Goal: Task Accomplishment & Management: Complete application form

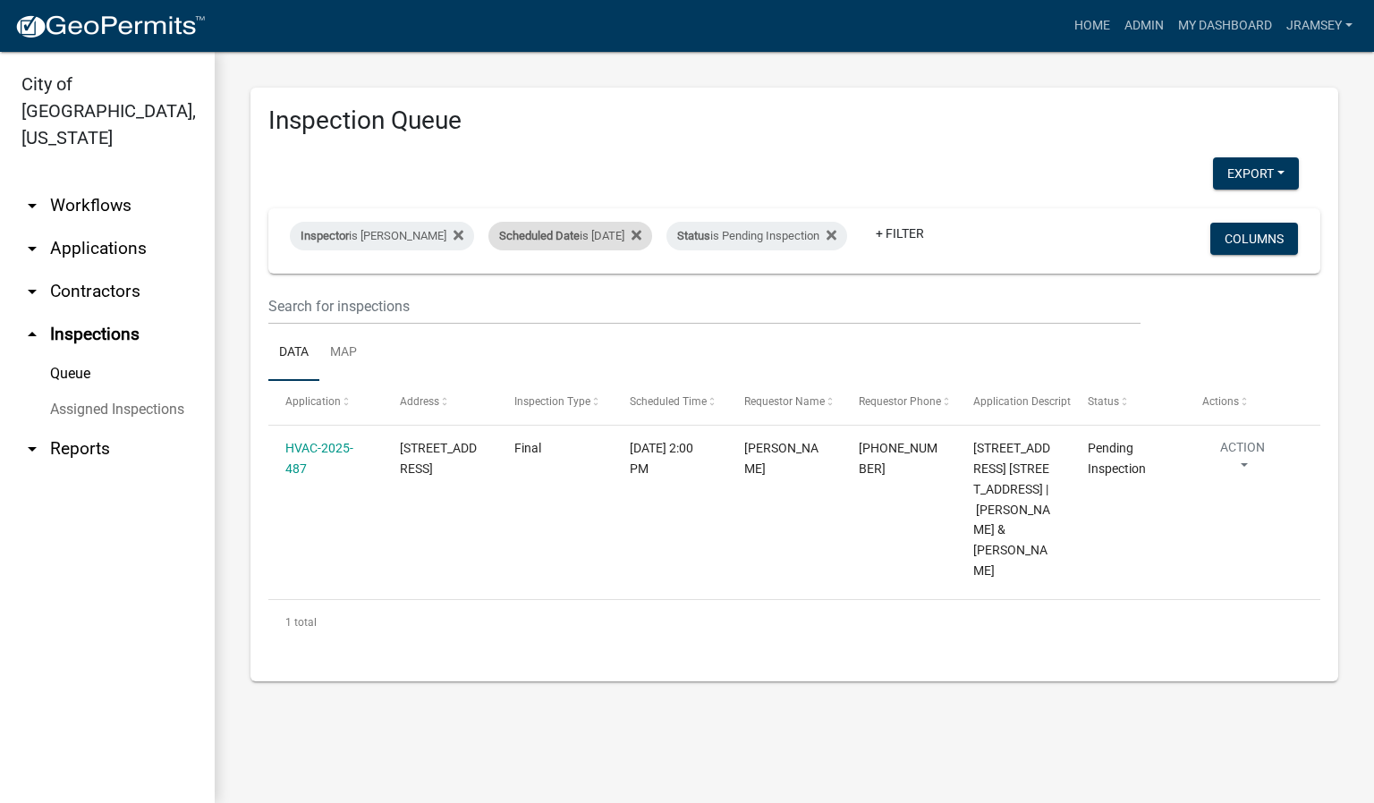
click at [639, 229] on div "Scheduled Date is [DATE]" at bounding box center [570, 236] width 164 height 29
click at [640, 287] on input "[DATE]" at bounding box center [585, 289] width 125 height 37
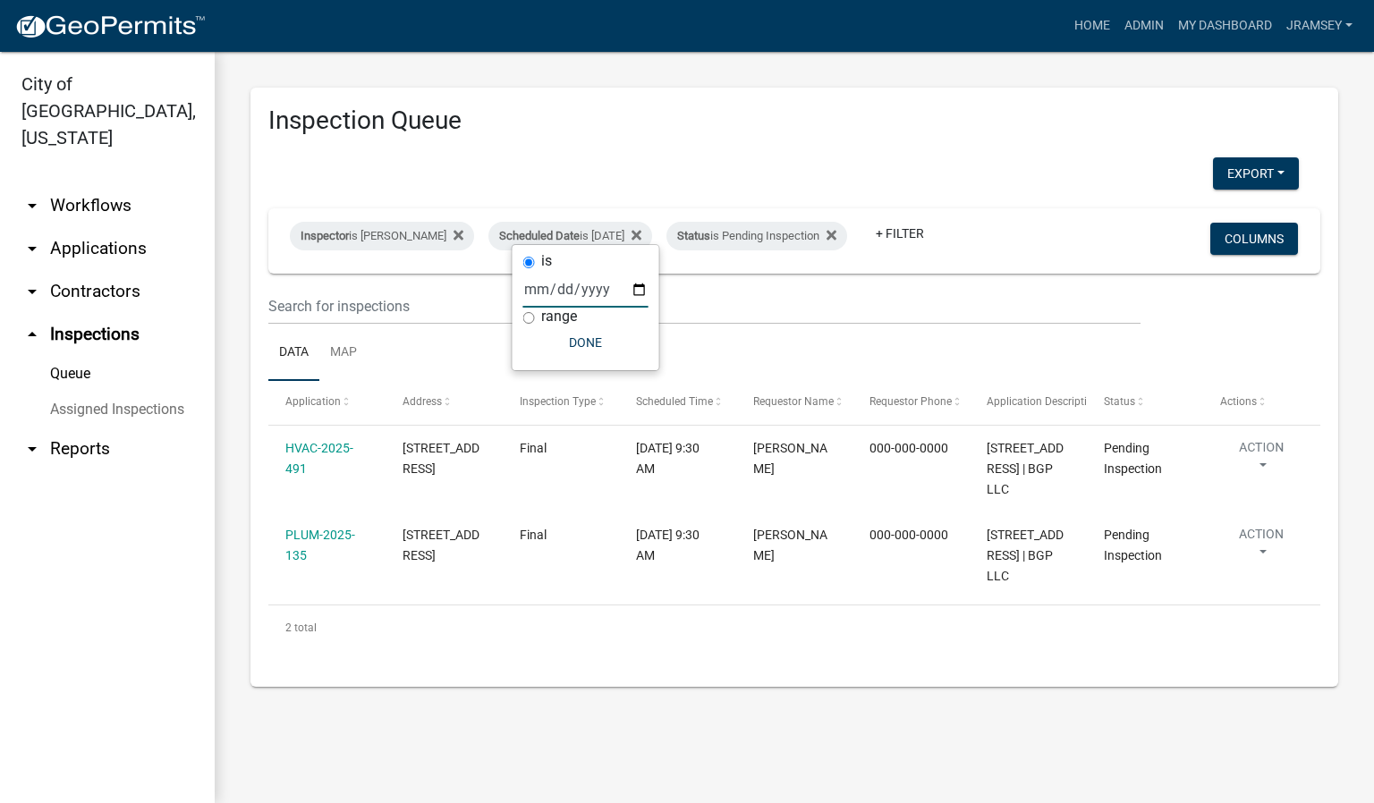
click at [640, 288] on input "[DATE]" at bounding box center [585, 289] width 125 height 37
type input "[DATE]"
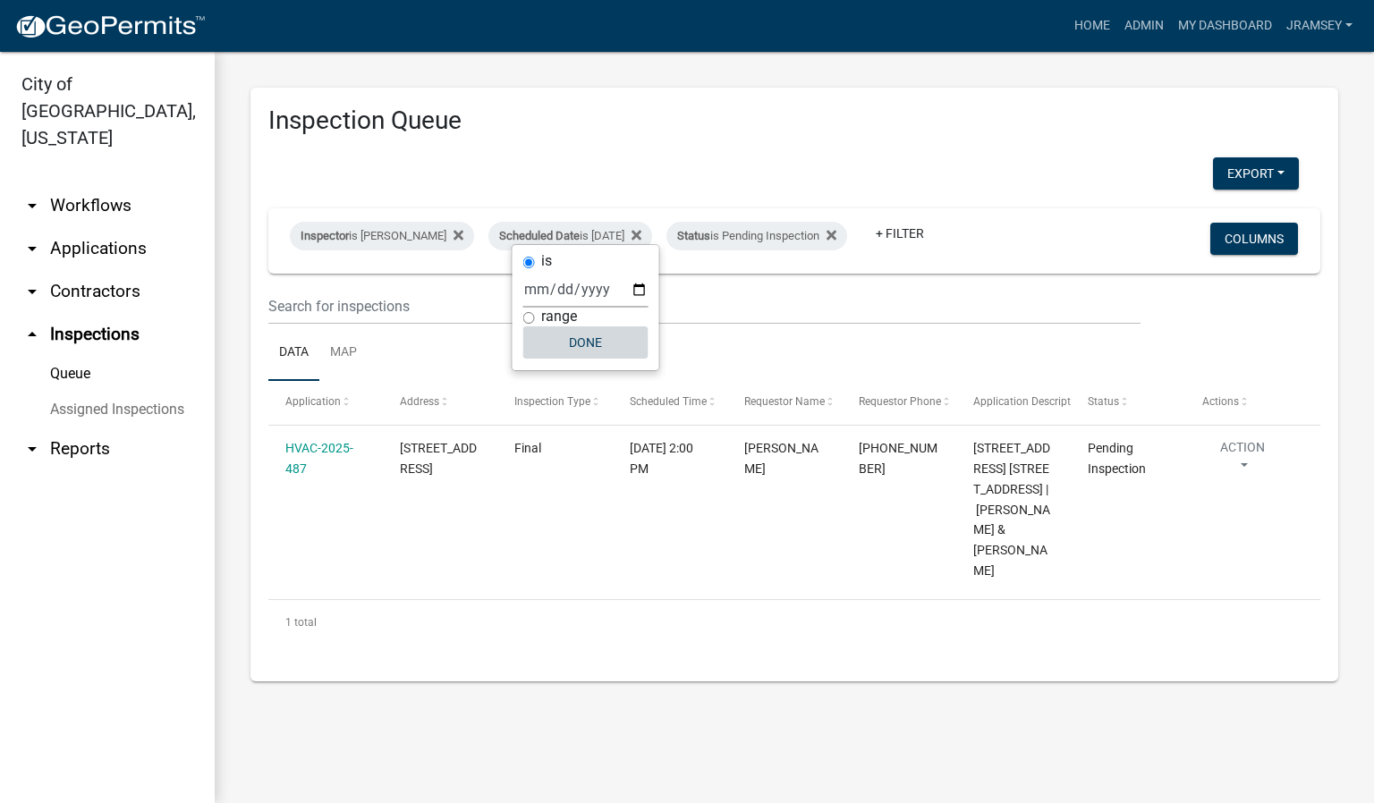
click at [591, 352] on button "Done" at bounding box center [585, 342] width 125 height 32
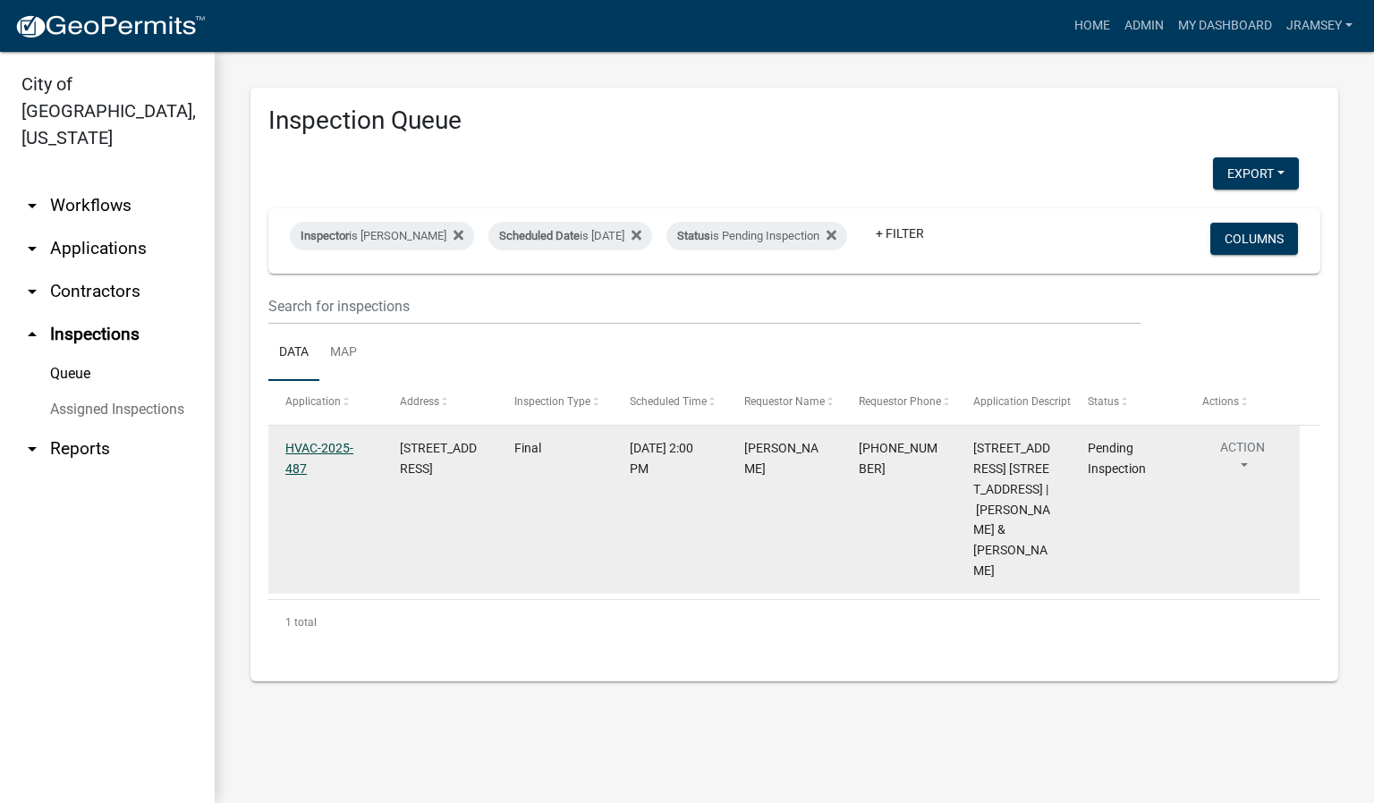
click at [307, 467] on link "HVAC-2025-487" at bounding box center [319, 458] width 68 height 35
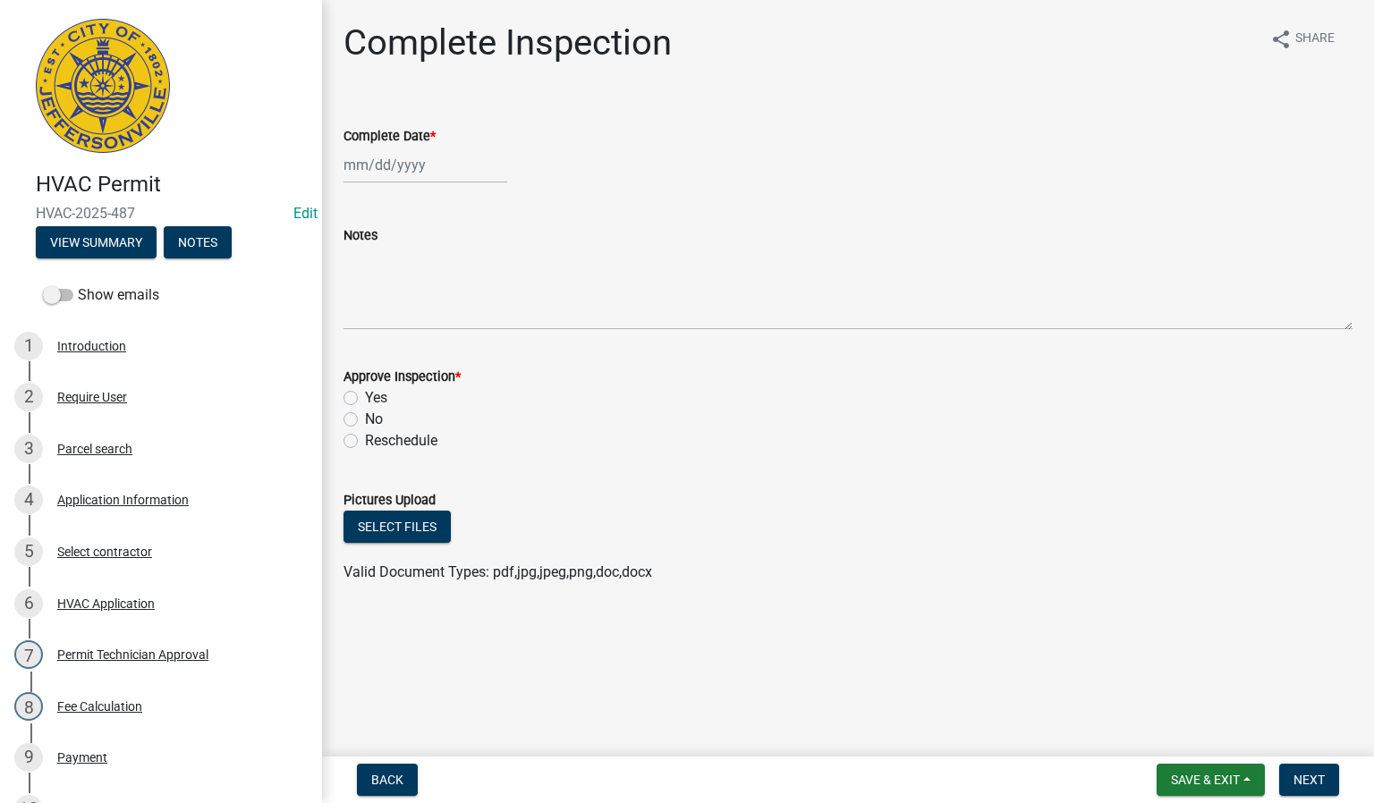
click at [395, 172] on div at bounding box center [425, 165] width 164 height 37
select select "8"
select select "2025"
drag, startPoint x: 465, startPoint y: 344, endPoint x: 454, endPoint y: 344, distance: 10.7
click at [467, 346] on div "22" at bounding box center [476, 346] width 29 height 29
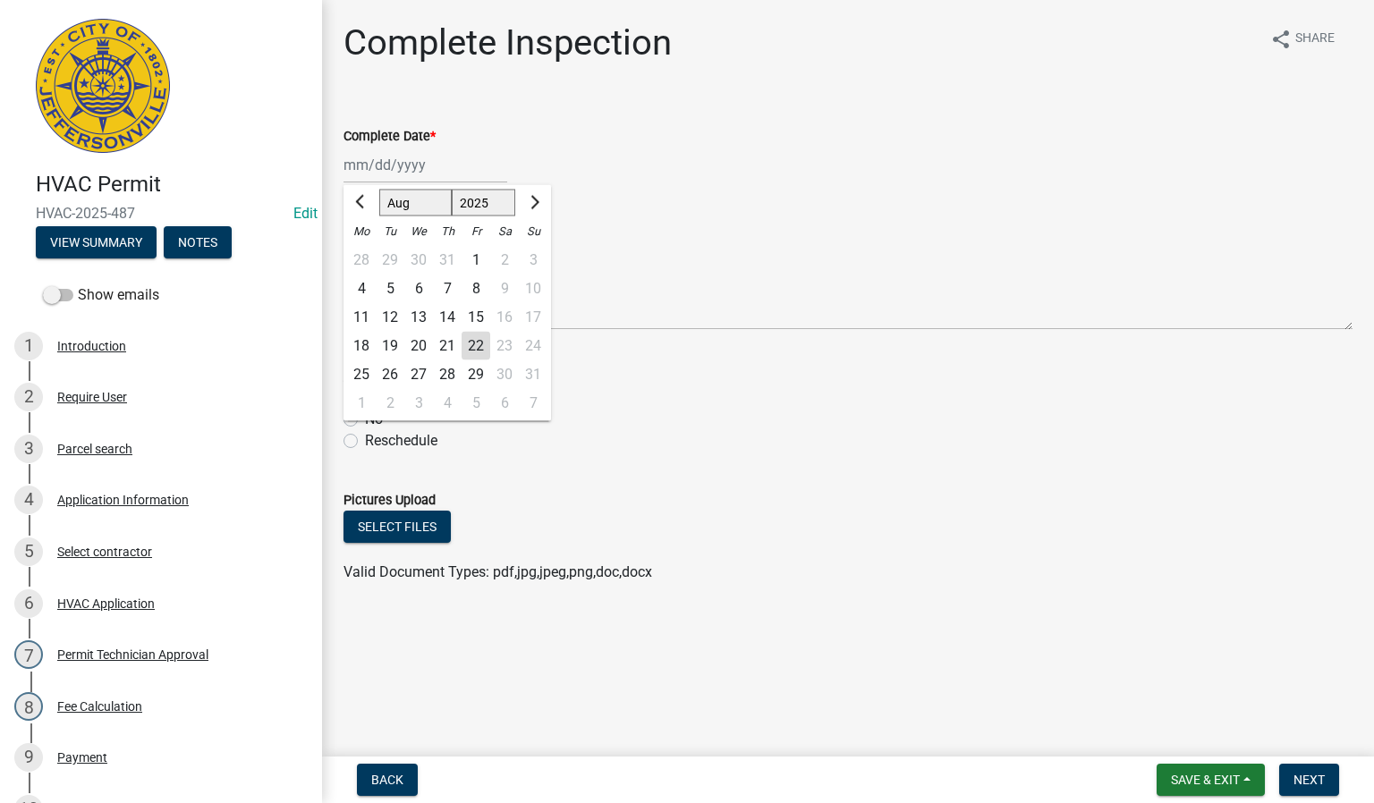
type input "[DATE]"
click at [365, 394] on label "Yes" at bounding box center [376, 397] width 22 height 21
click at [365, 394] on input "Yes" at bounding box center [371, 393] width 12 height 12
radio input "true"
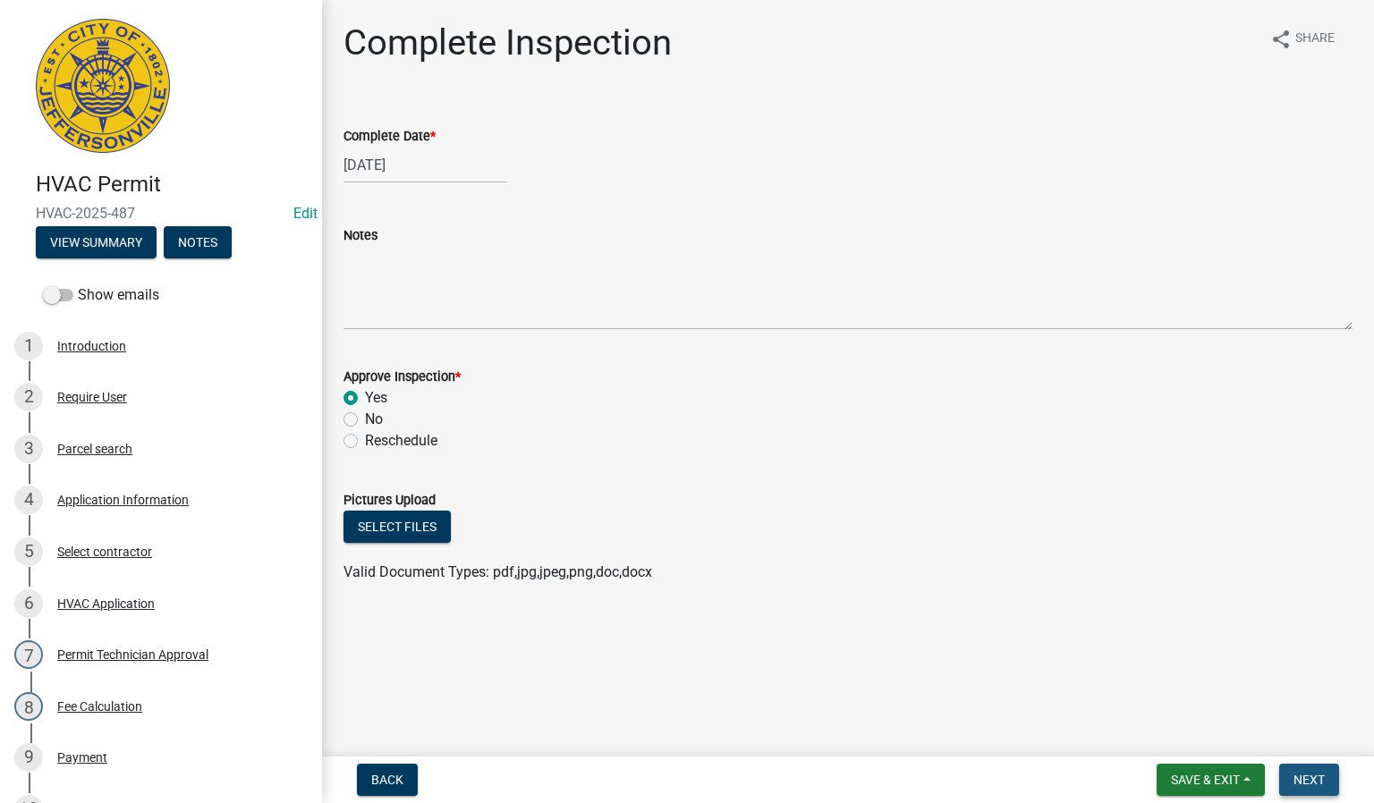
click at [1313, 771] on button "Next" at bounding box center [1309, 780] width 60 height 32
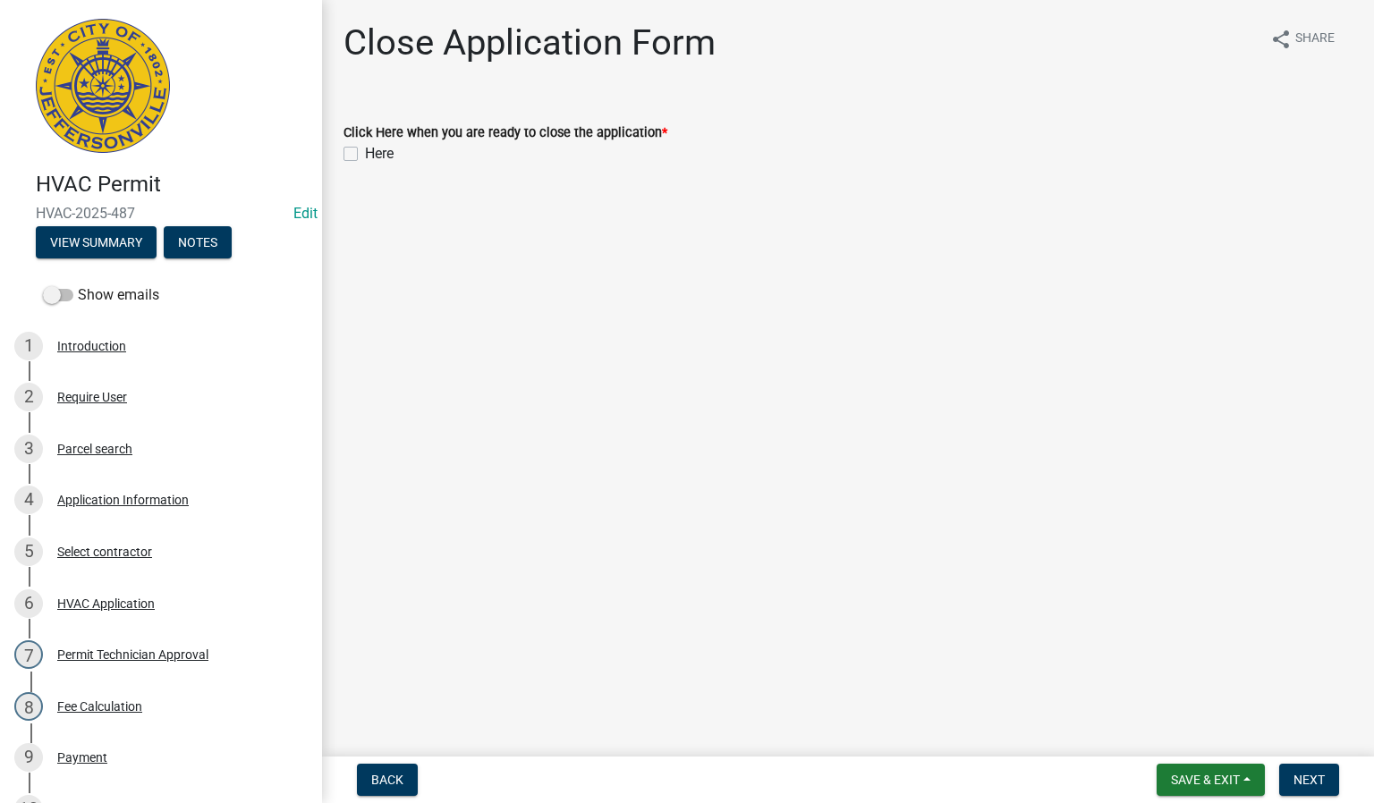
click at [365, 154] on label "Here" at bounding box center [379, 153] width 29 height 21
click at [365, 154] on input "Here" at bounding box center [371, 149] width 12 height 12
checkbox input "true"
click at [1304, 779] on span "Next" at bounding box center [1308, 780] width 31 height 14
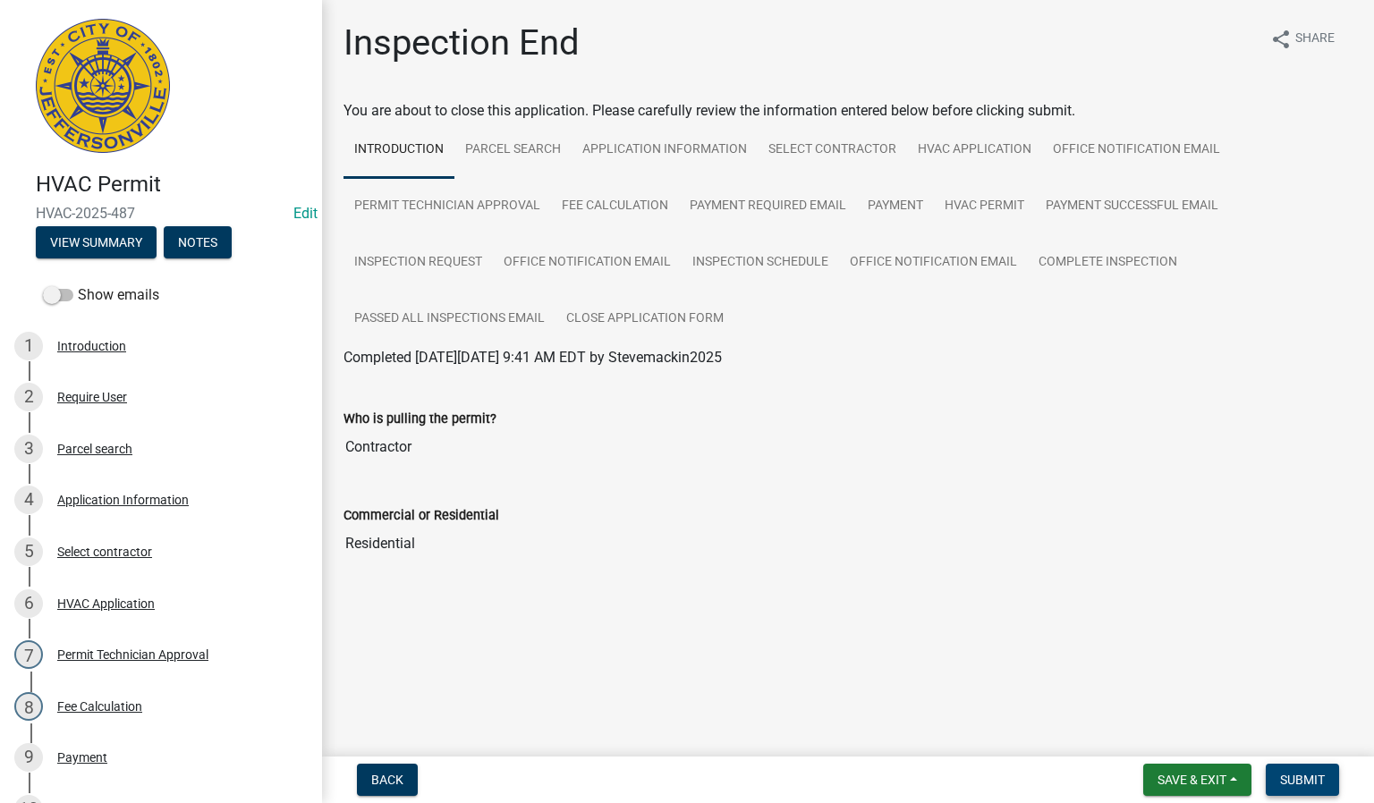
click at [1304, 784] on span "Submit" at bounding box center [1302, 780] width 45 height 14
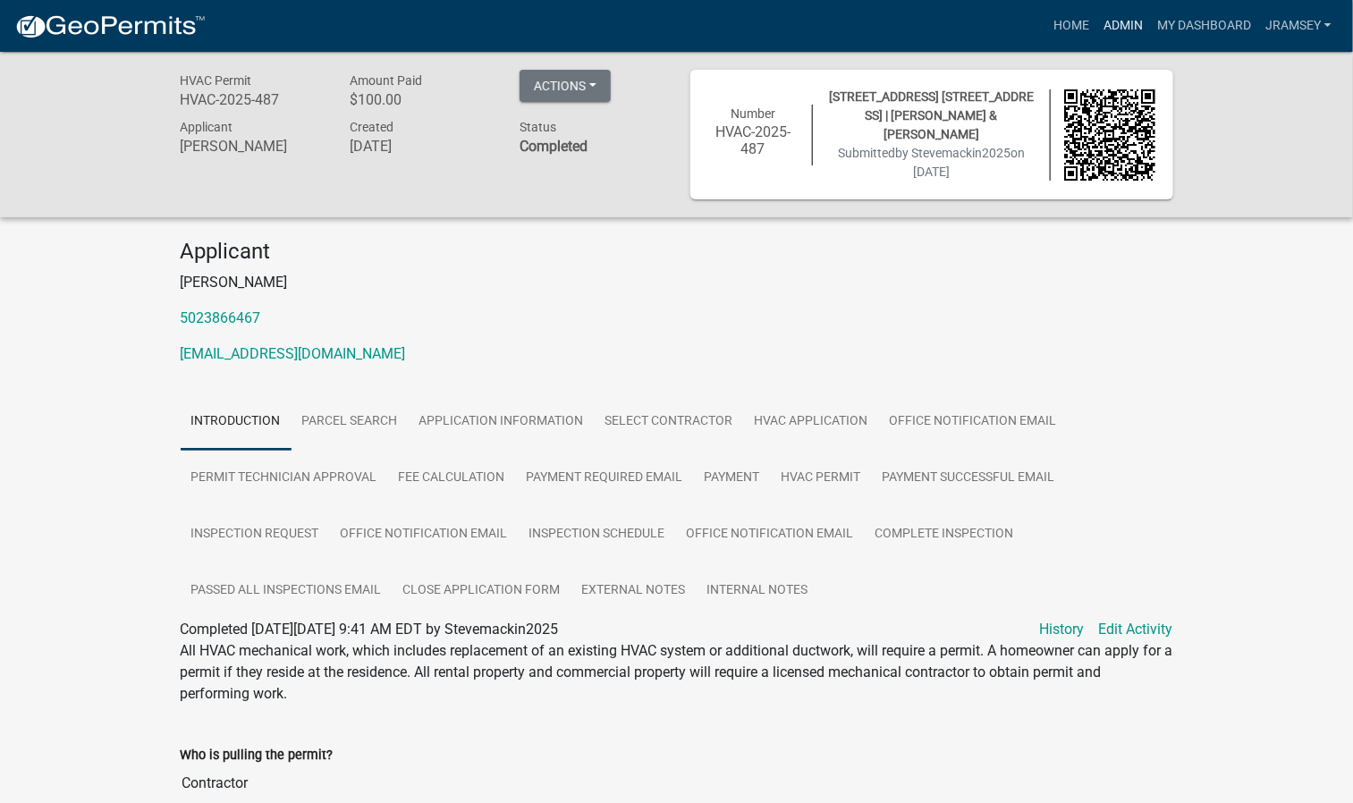
click at [1132, 33] on link "Admin" at bounding box center [1124, 26] width 54 height 34
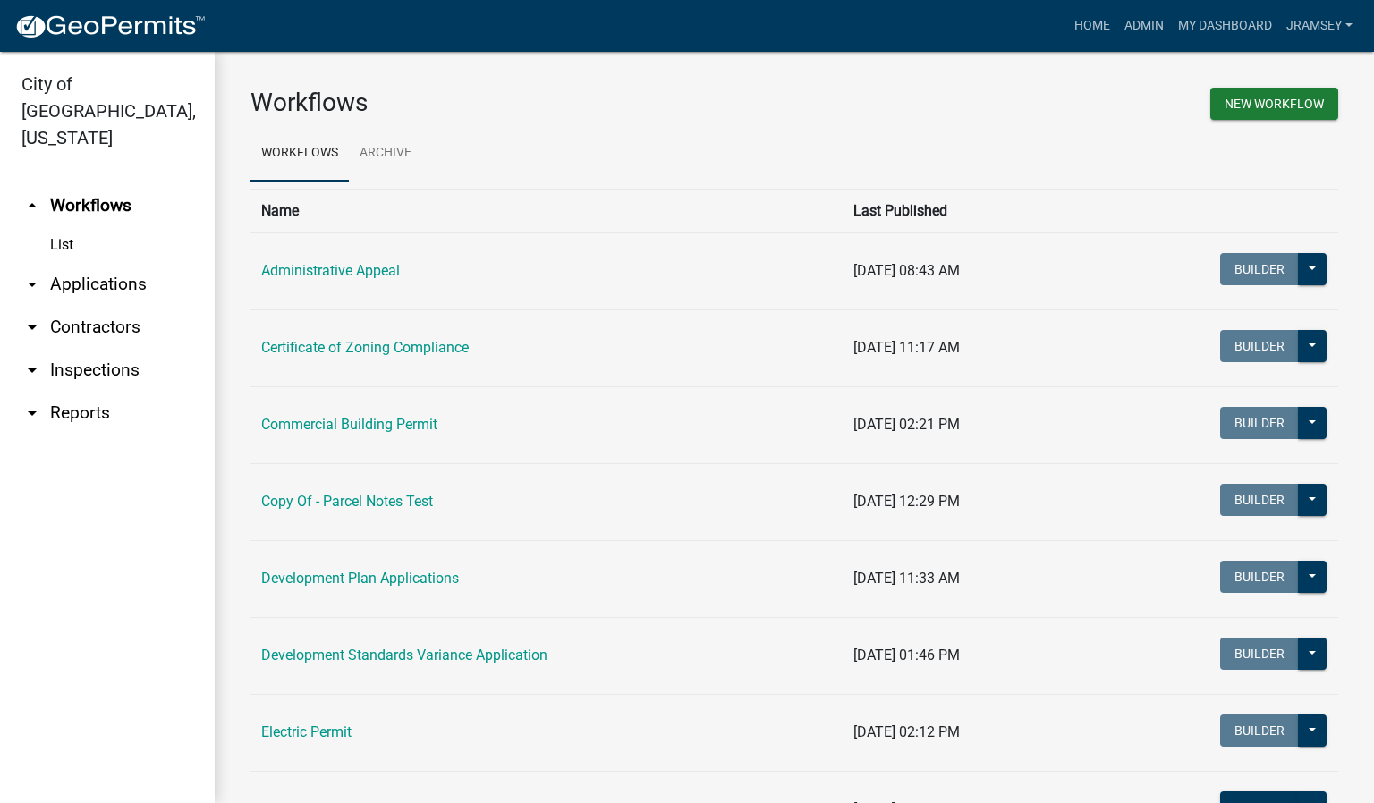
click at [106, 354] on link "arrow_drop_down Inspections" at bounding box center [107, 370] width 215 height 43
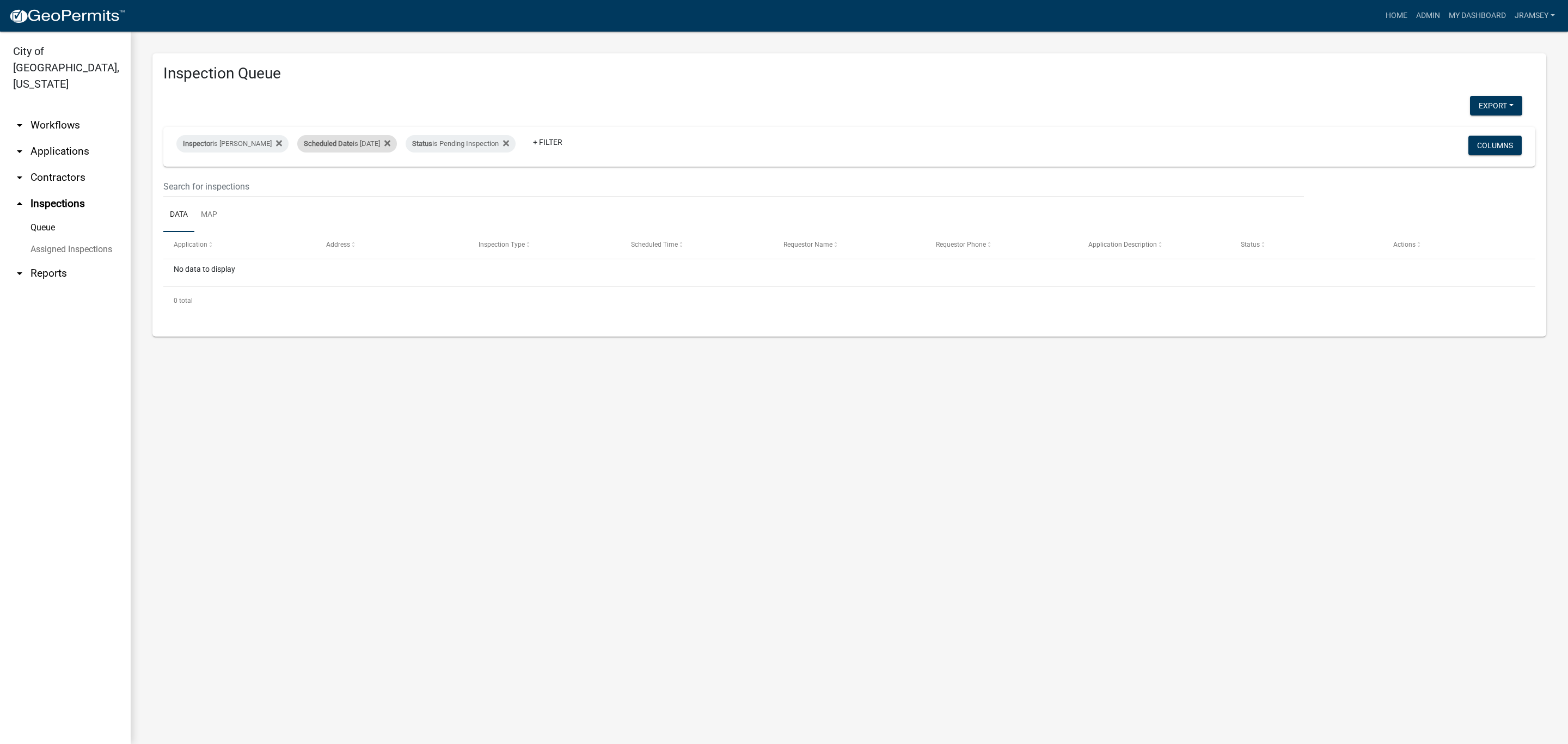
click at [363, 144] on div "Scheduled Date is [DATE]" at bounding box center [347, 144] width 100 height 18
click at [390, 189] on input "[DATE]" at bounding box center [356, 184] width 76 height 23
type input "[DATE]"
click at [509, 142] on icon at bounding box center [506, 143] width 6 height 6
select select "2: 50"
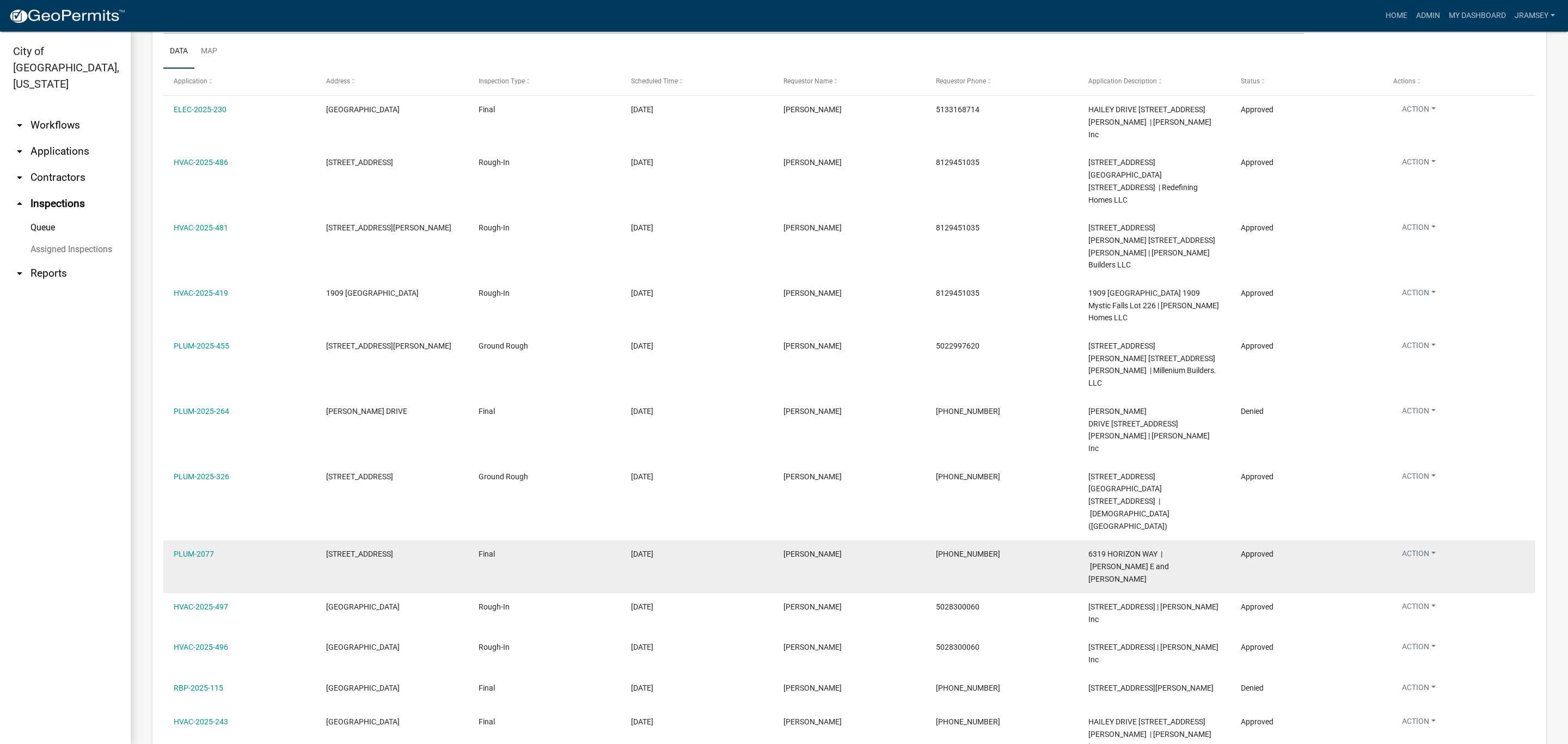
scroll to position [245, 0]
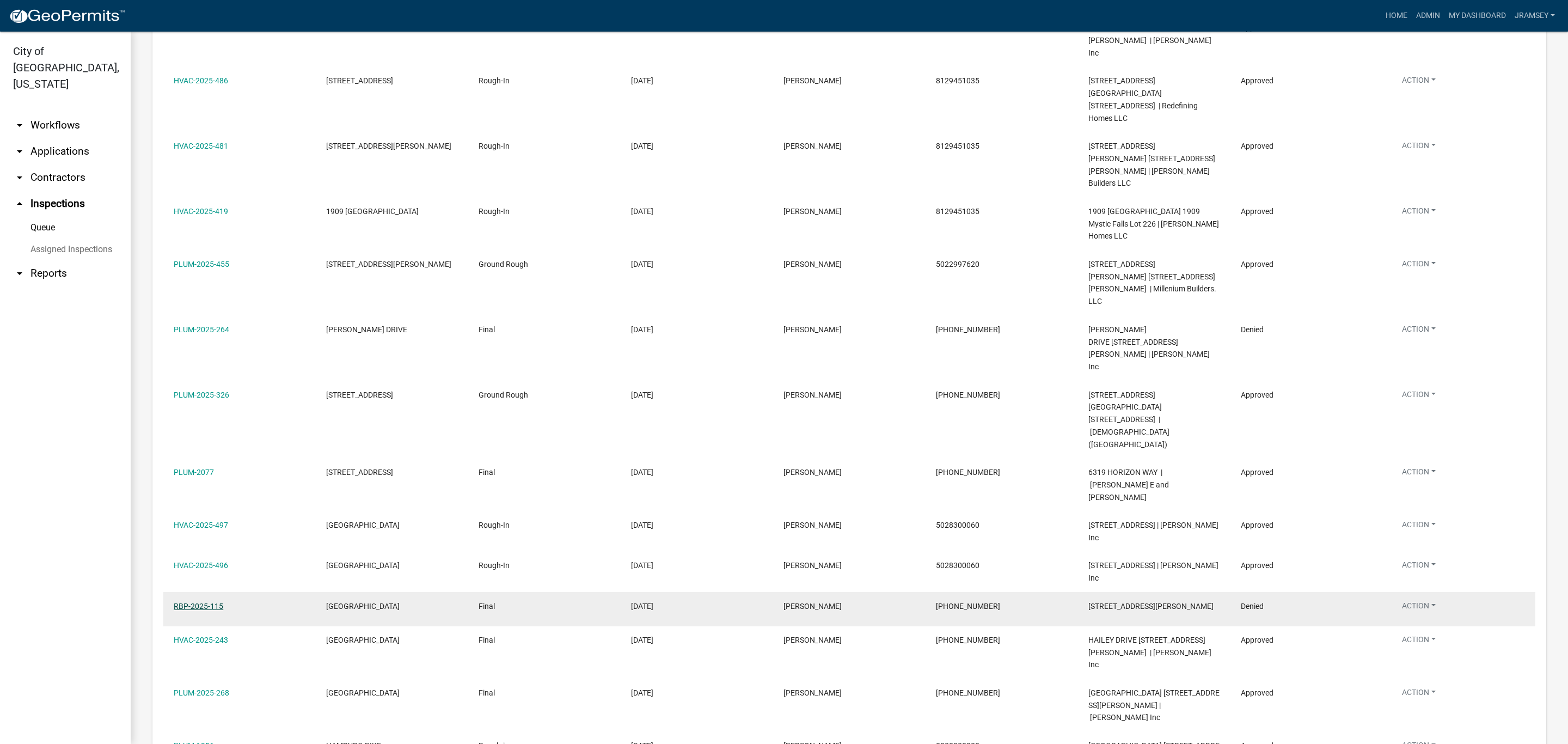
click at [197, 488] on link "RBP-2025-115" at bounding box center [198, 606] width 49 height 9
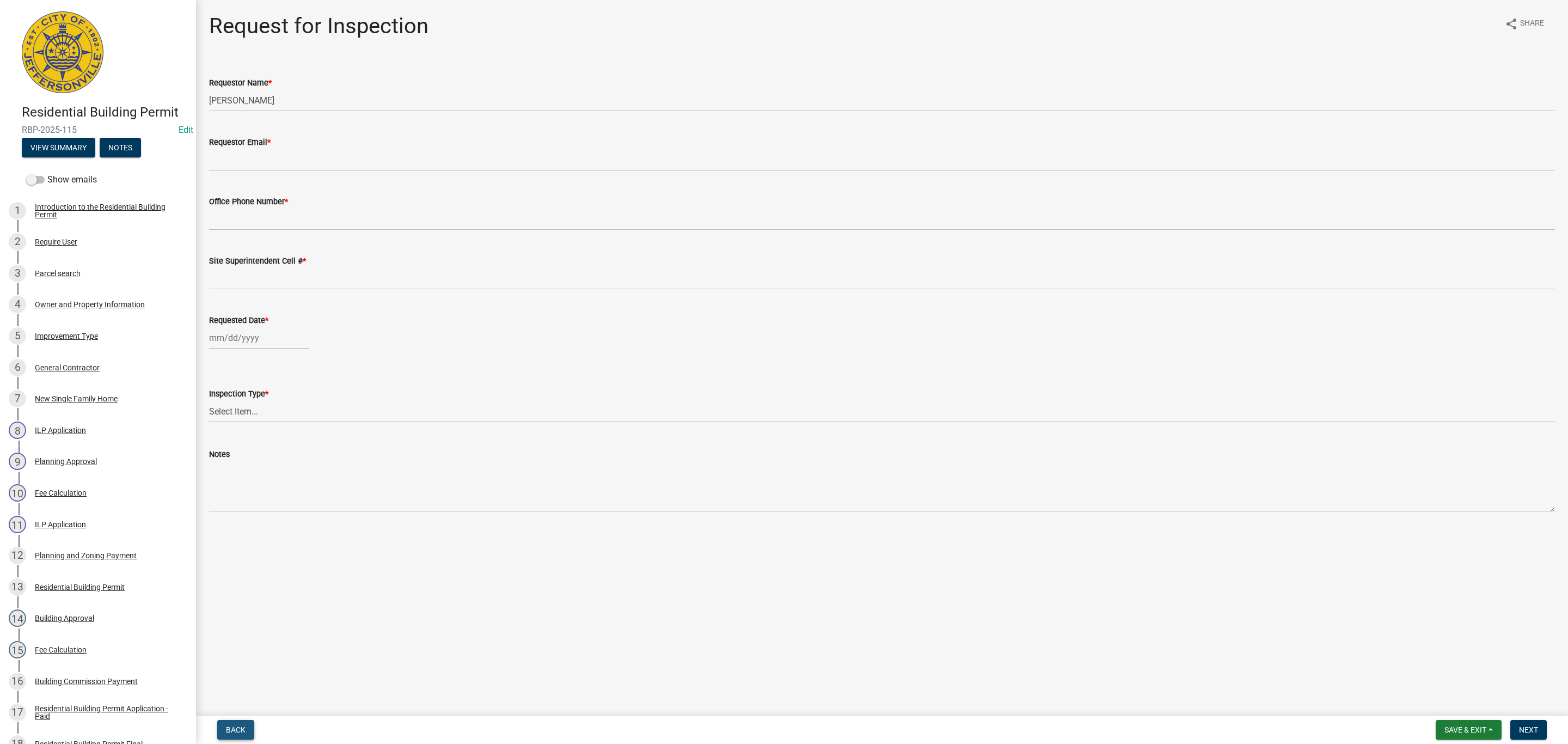
click at [242, 488] on span "Back" at bounding box center [236, 729] width 19 height 9
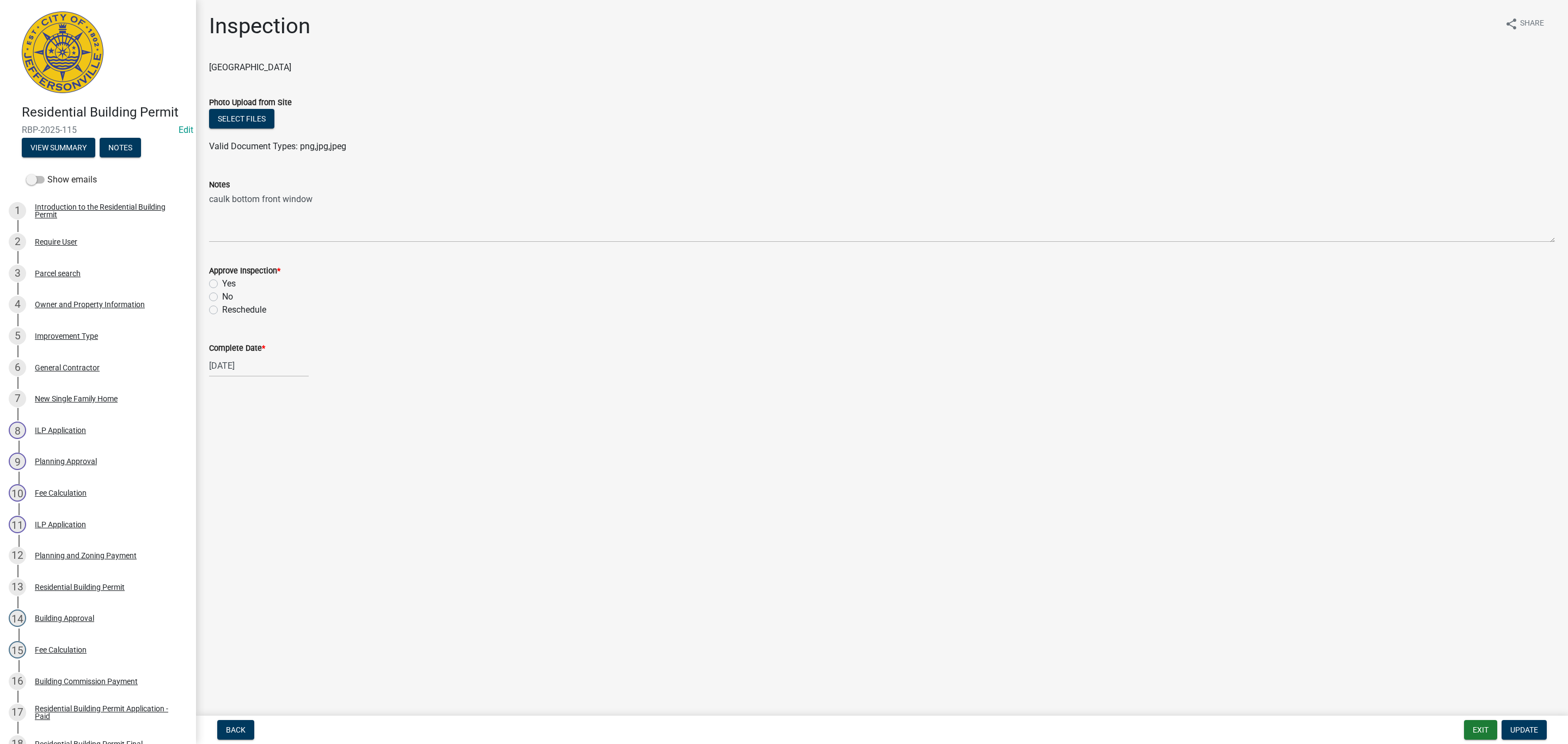
click at [222, 286] on label "Yes" at bounding box center [229, 283] width 13 height 13
click at [222, 284] on input "Yes" at bounding box center [226, 281] width 7 height 7
radio input "true"
click at [836, 488] on span "Update" at bounding box center [1524, 729] width 28 height 9
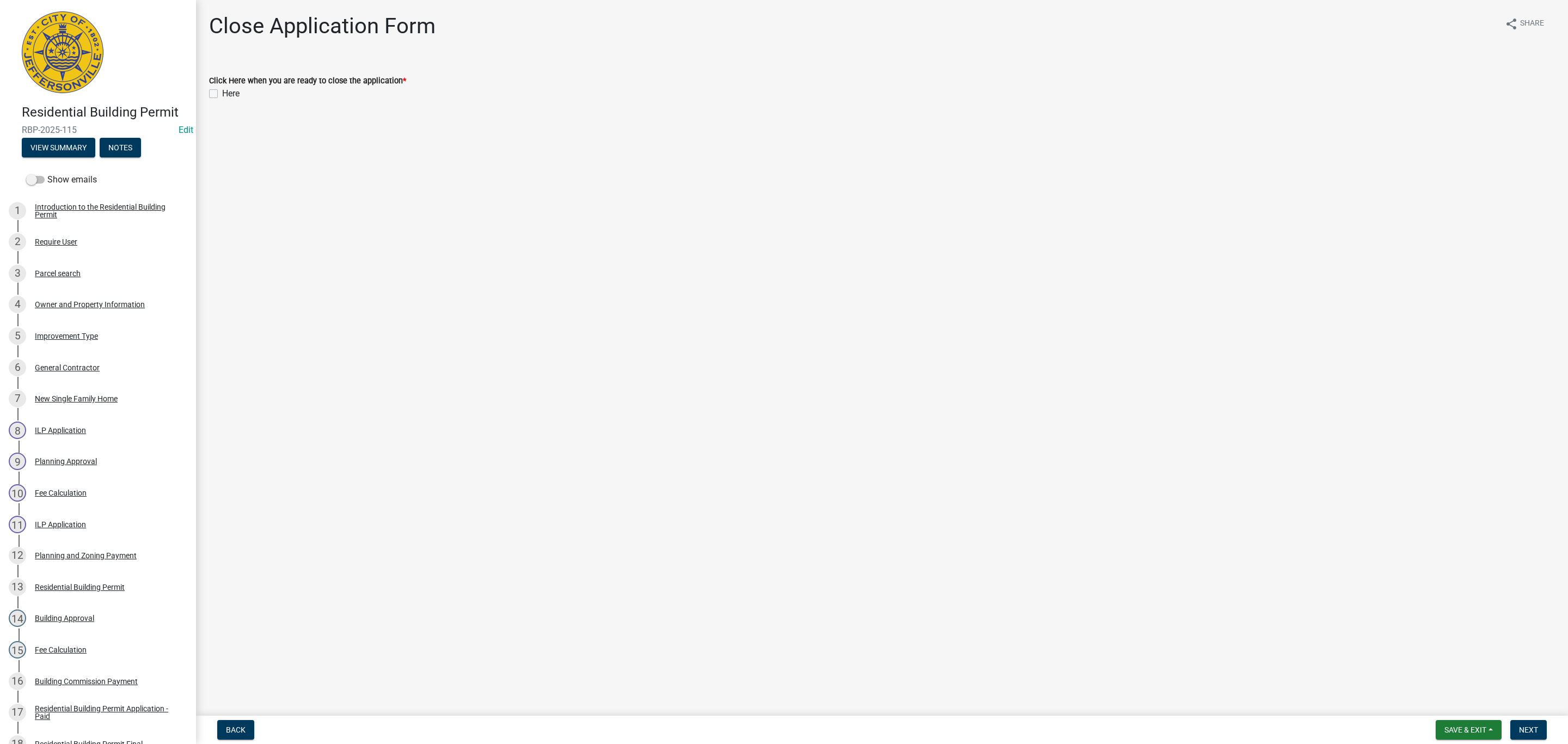
click at [222, 93] on label "Here" at bounding box center [231, 93] width 18 height 13
click at [222, 93] on input "Here" at bounding box center [226, 91] width 7 height 7
checkbox input "true"
click at [836, 488] on span "Next" at bounding box center [1528, 729] width 19 height 9
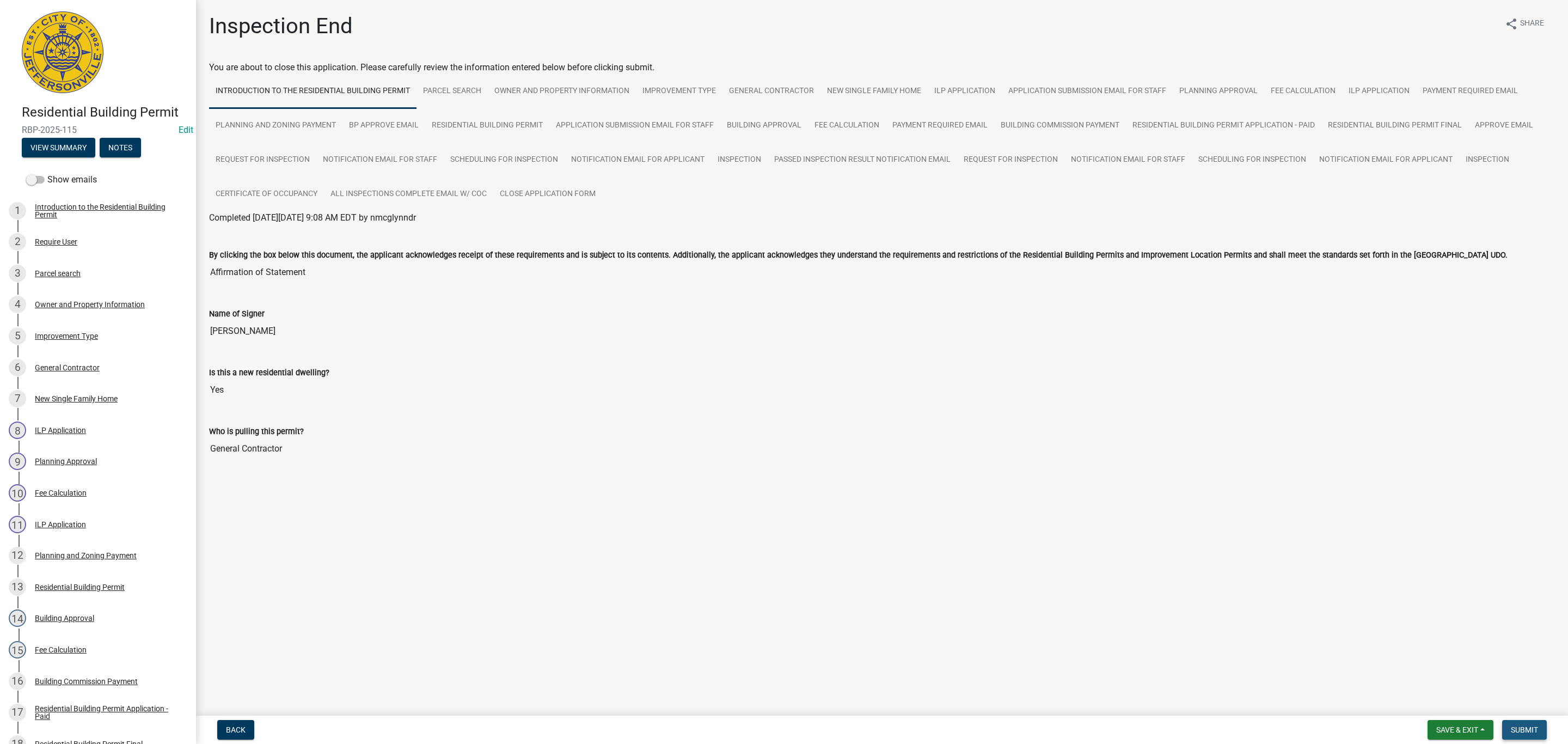
click at [836, 488] on span "Submit" at bounding box center [1524, 729] width 27 height 9
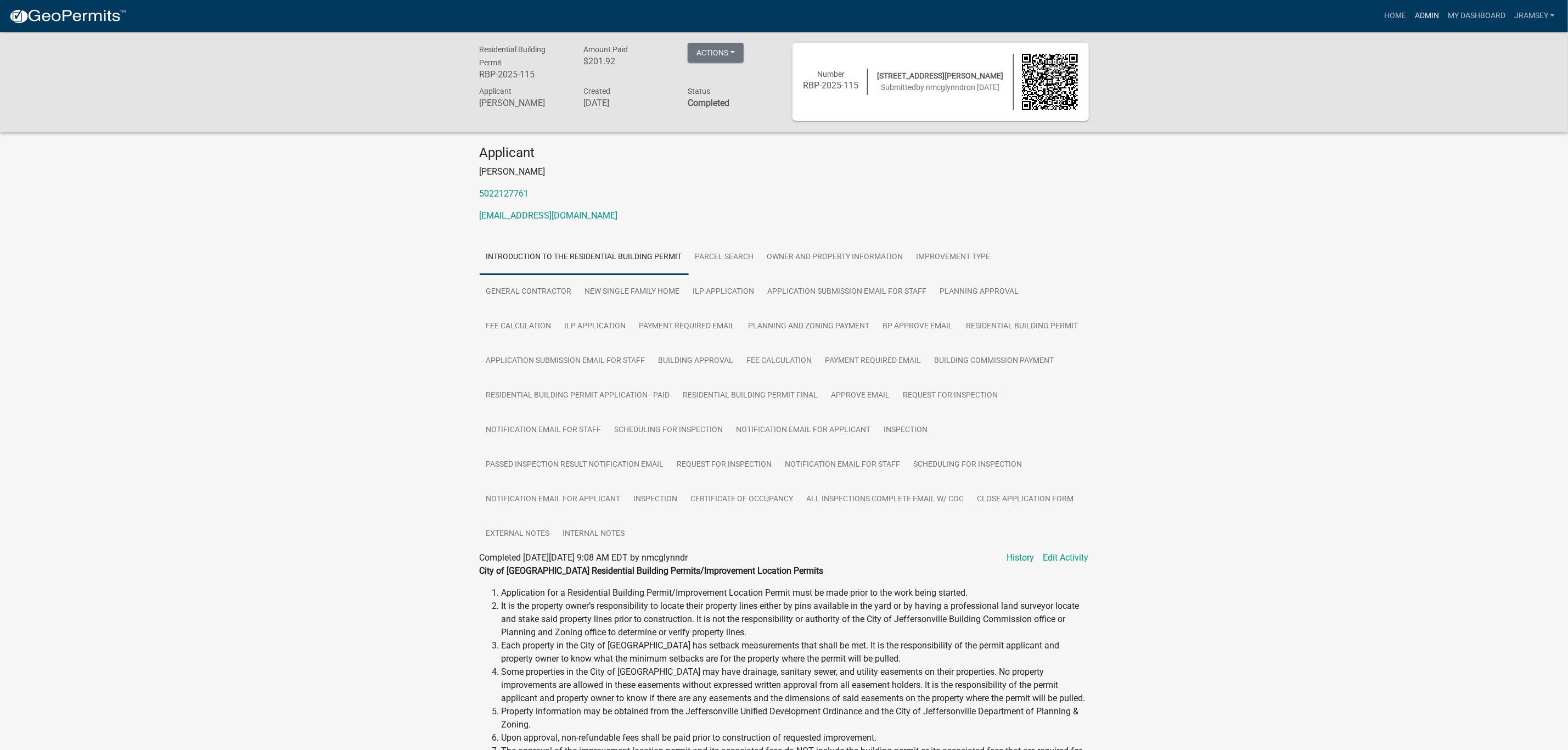
click at [843, 15] on link "Admin" at bounding box center [1427, 16] width 33 height 21
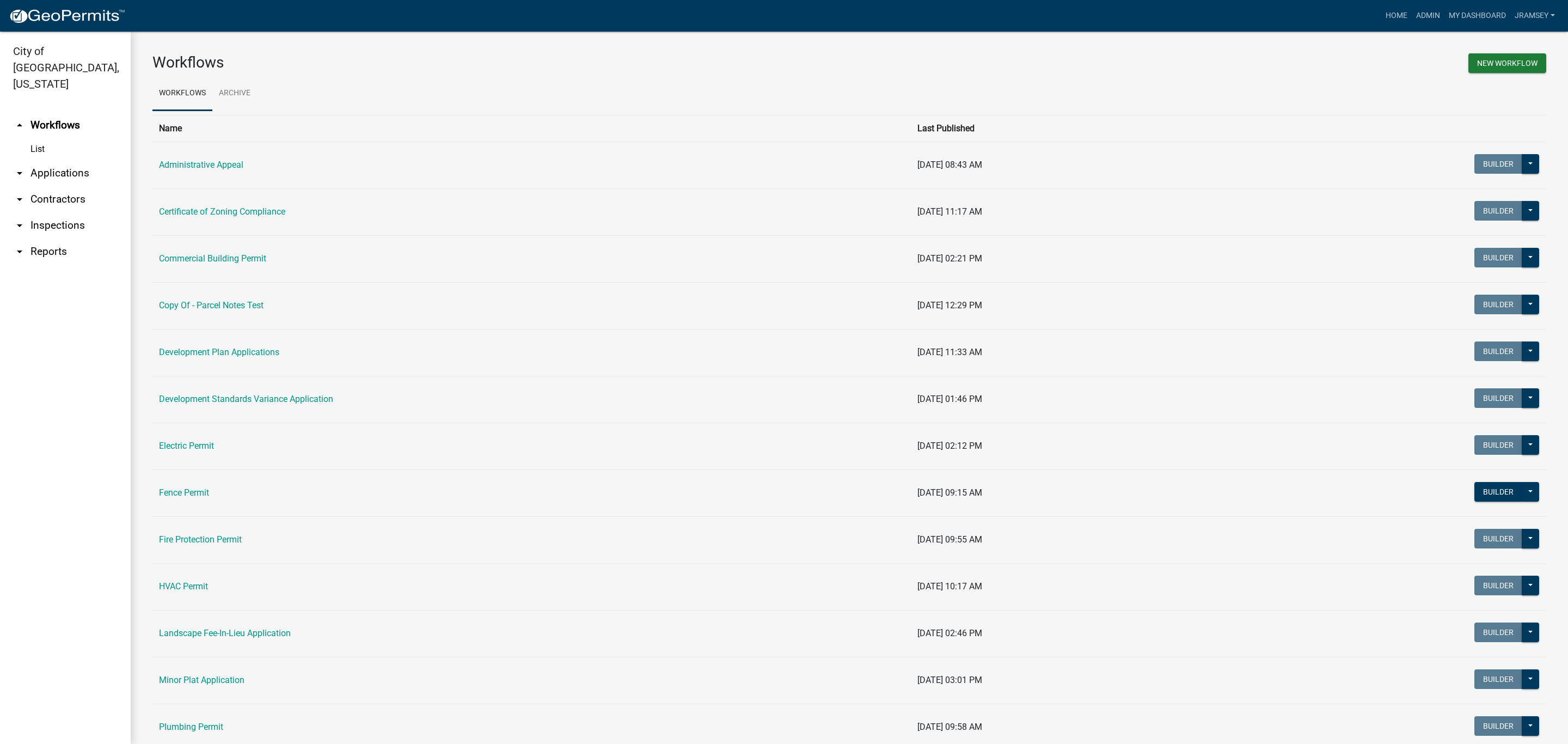
click at [57, 212] on link "arrow_drop_down Inspections" at bounding box center [65, 225] width 131 height 26
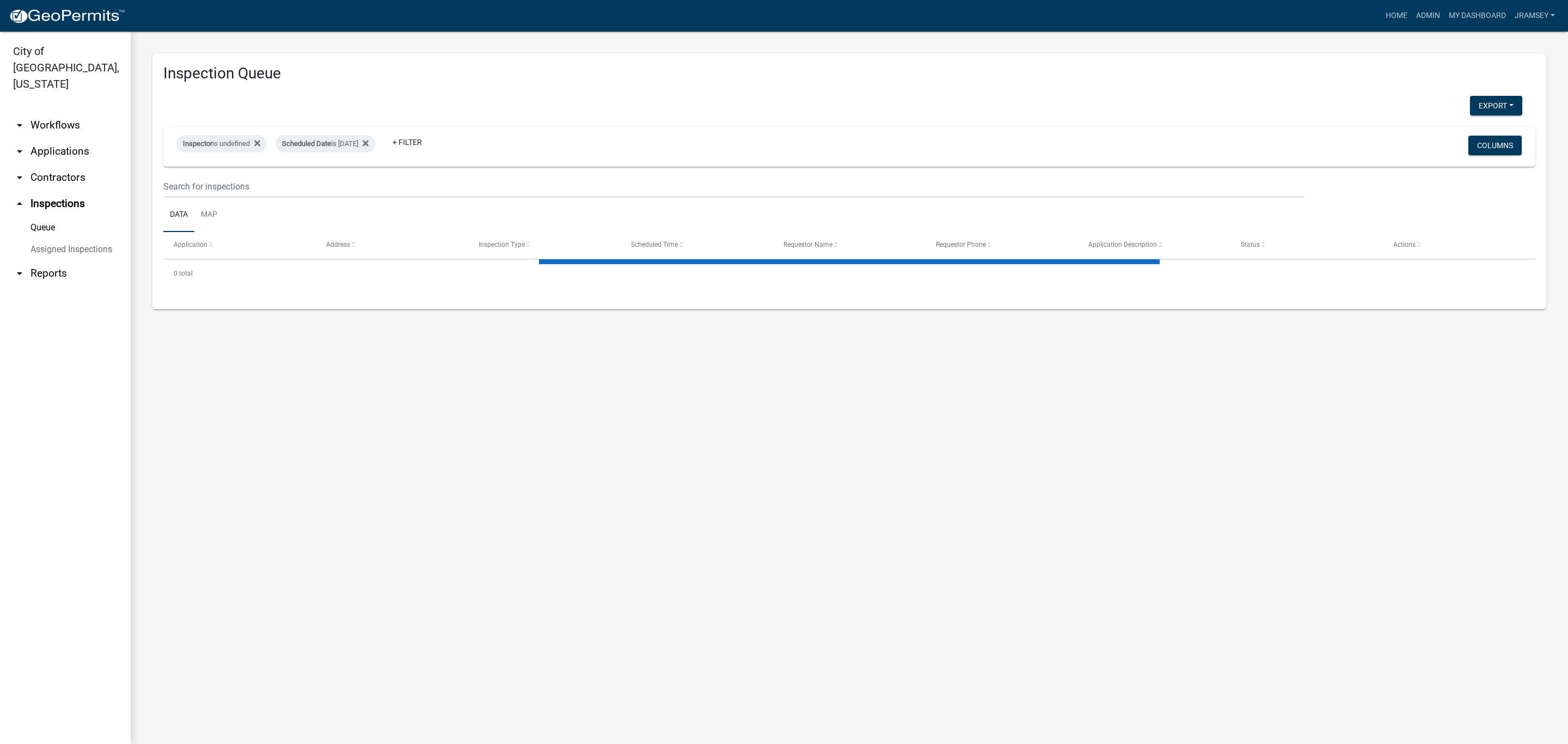
select select "2: 50"
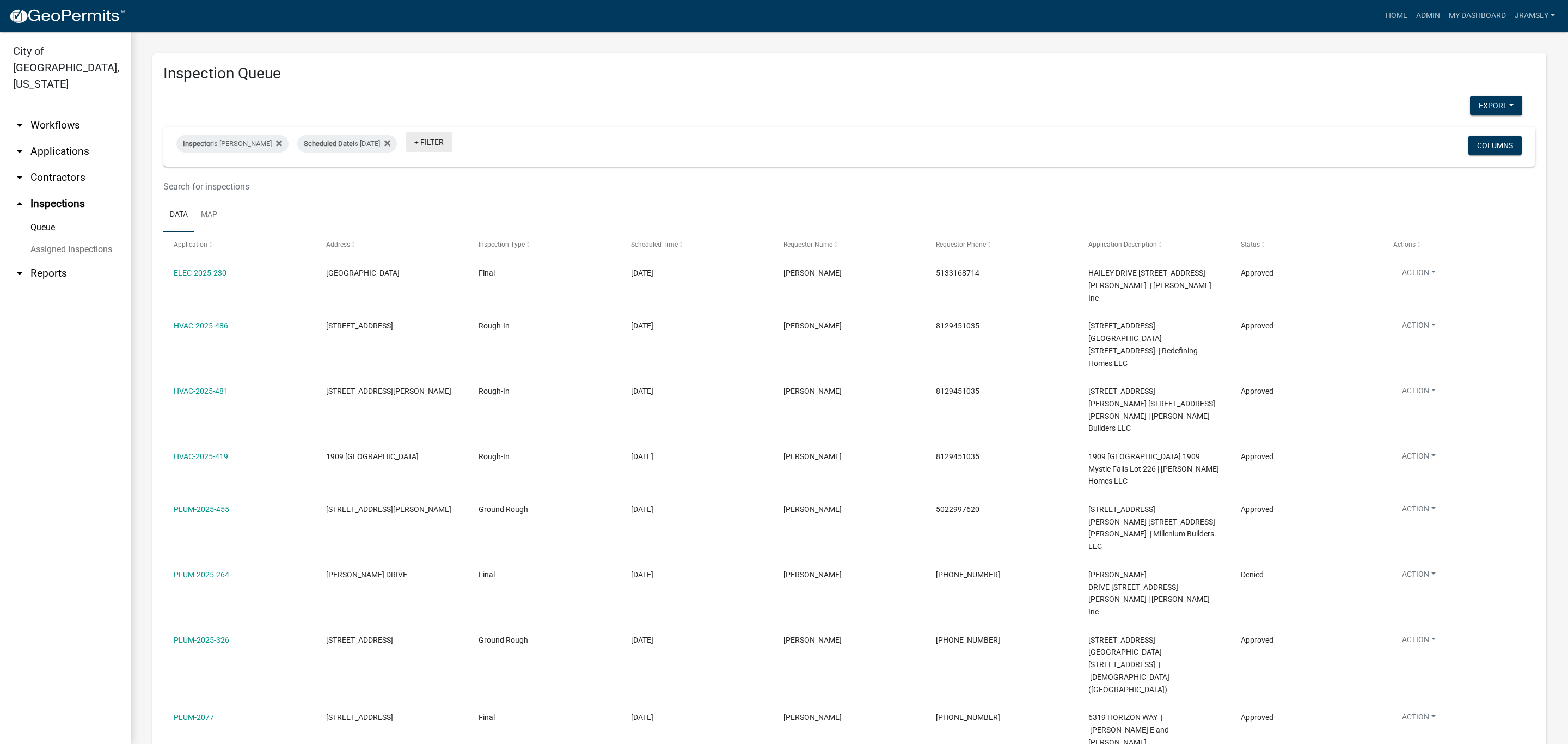
click at [452, 142] on link "+ Filter" at bounding box center [429, 142] width 47 height 19
click at [425, 346] on li "Status" at bounding box center [450, 350] width 100 height 25
click at [435, 187] on select "Select an option Pending Schedule Pending Inspection Approved Denied Deleted Vo…" at bounding box center [446, 184] width 109 height 23
select select "1"
click at [427, 173] on select "Select an option Pending Schedule Pending Inspection Approved Denied Deleted Vo…" at bounding box center [446, 184] width 109 height 23
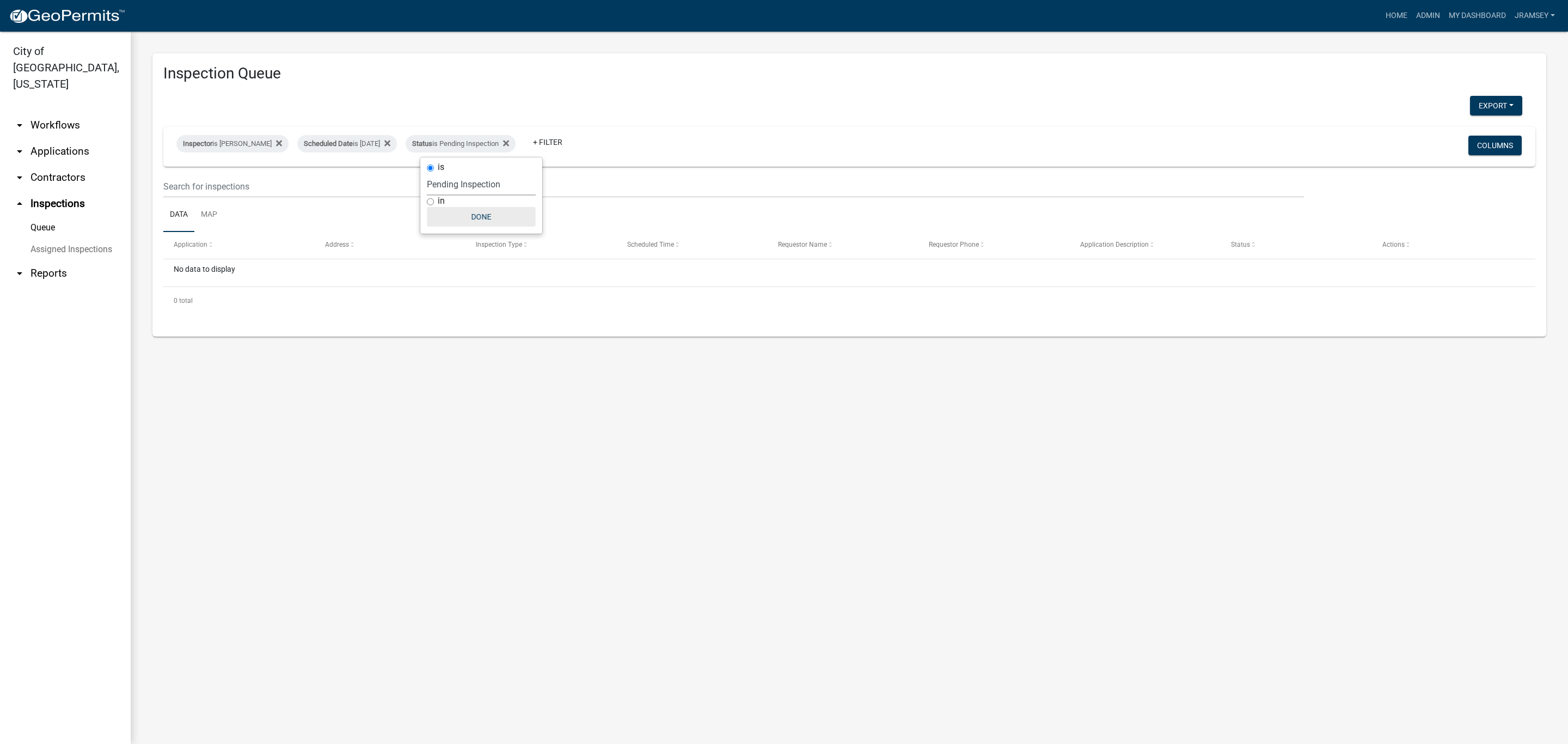
click at [481, 217] on button "Done" at bounding box center [481, 217] width 109 height 19
click at [360, 136] on div "Scheduled Date is [DATE]" at bounding box center [347, 144] width 100 height 18
click at [389, 180] on input "[DATE]" at bounding box center [356, 184] width 76 height 23
type input "[DATE]"
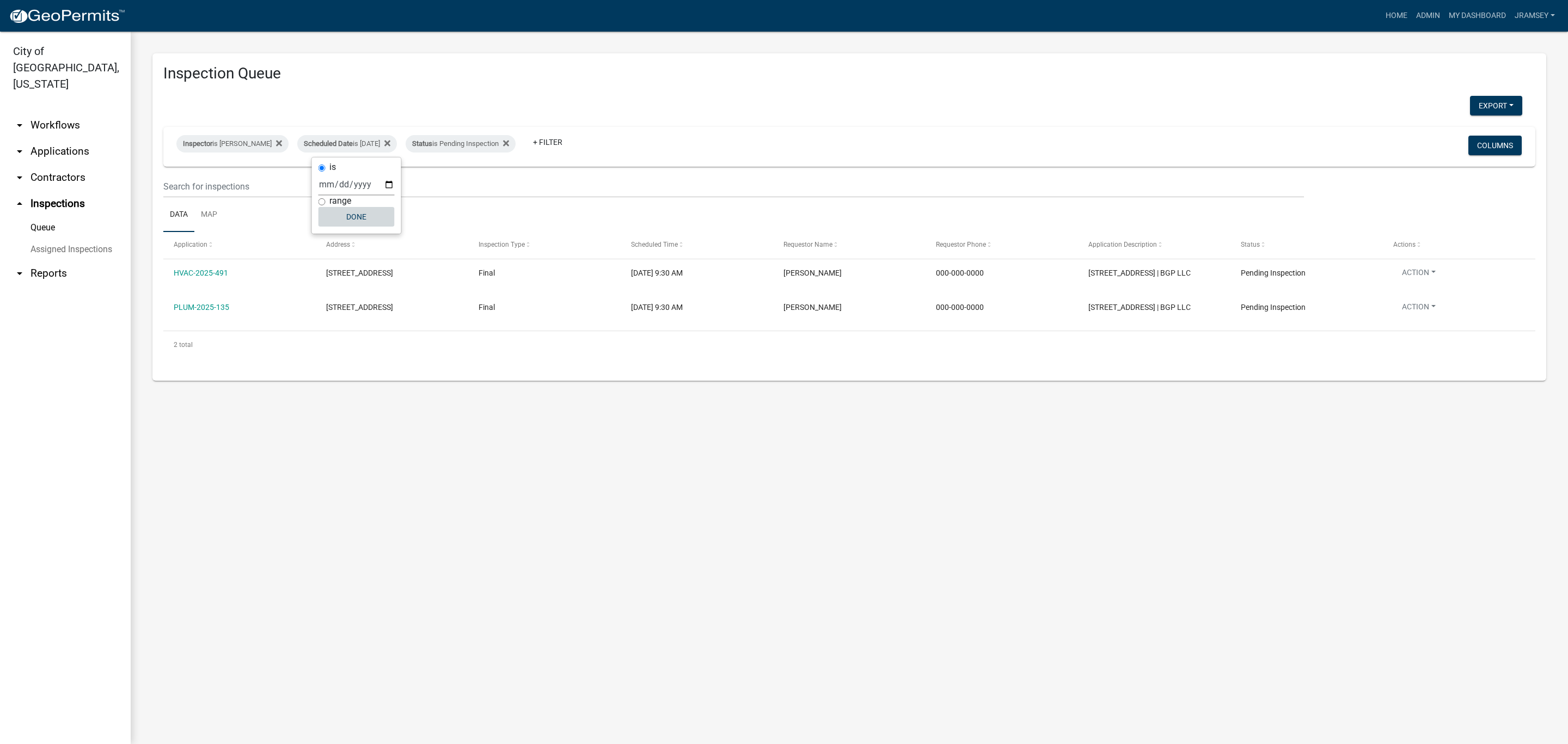
click at [366, 225] on button "Done" at bounding box center [356, 217] width 76 height 19
click at [255, 147] on div "Inspector is [PERSON_NAME]" at bounding box center [233, 144] width 112 height 18
click at [214, 196] on select "Select an option None [PERSON_NAME] [PERSON_NAME] [PERSON_NAME] [PERSON_NAME] […" at bounding box center [232, 195] width 109 height 23
select select "fdb3bcc6-ce93-4663-8a18-5c08884dd177"
click at [178, 184] on select "Select an option None [PERSON_NAME] [PERSON_NAME] [PERSON_NAME] [PERSON_NAME] […" at bounding box center [232, 195] width 109 height 23
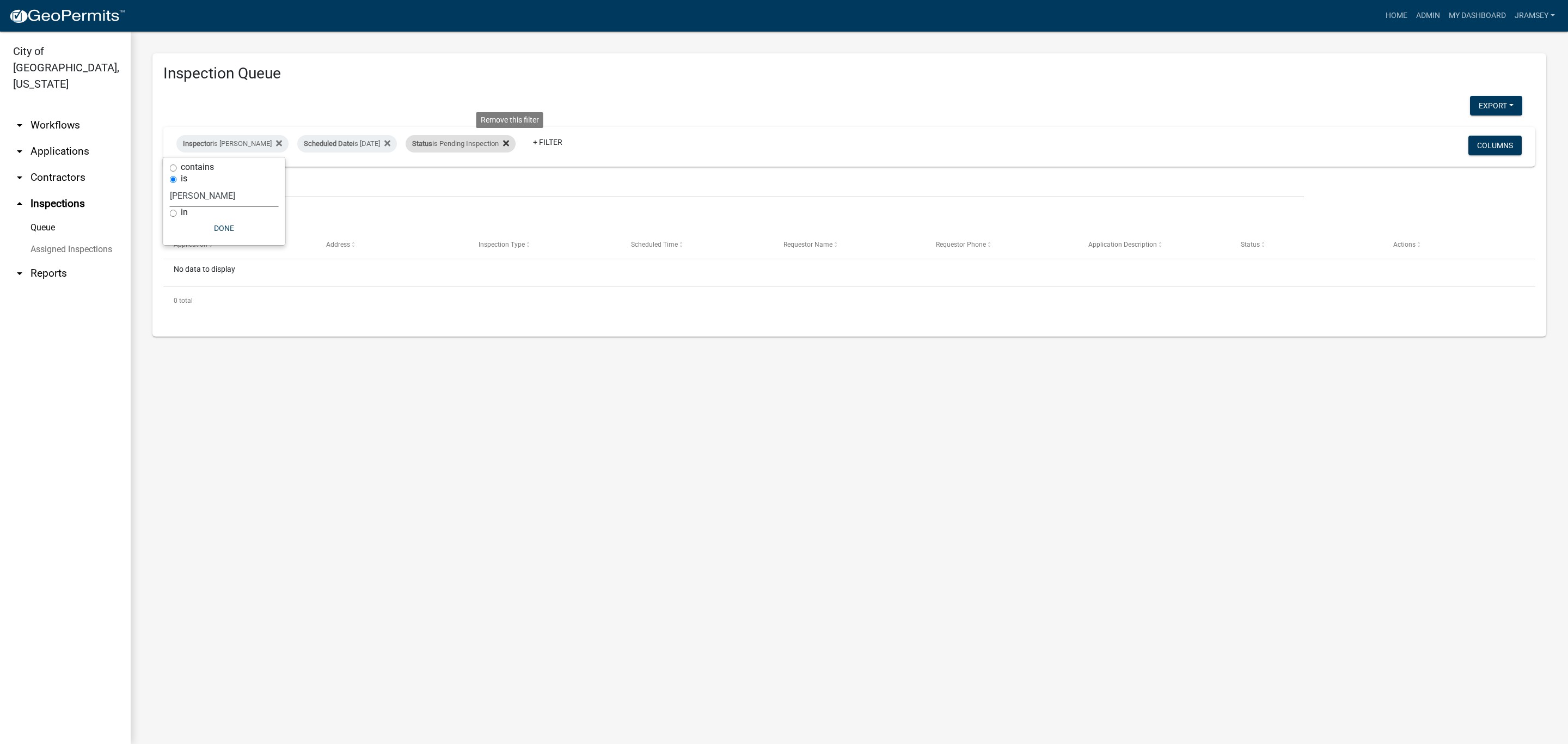
click at [509, 147] on icon at bounding box center [506, 143] width 6 height 9
click at [338, 144] on div "Scheduled Date is [DATE]" at bounding box center [347, 144] width 100 height 18
click at [332, 183] on input "[DATE]" at bounding box center [340, 184] width 76 height 23
click at [371, 185] on input "[DATE]" at bounding box center [340, 184] width 76 height 23
type input "[DATE]"
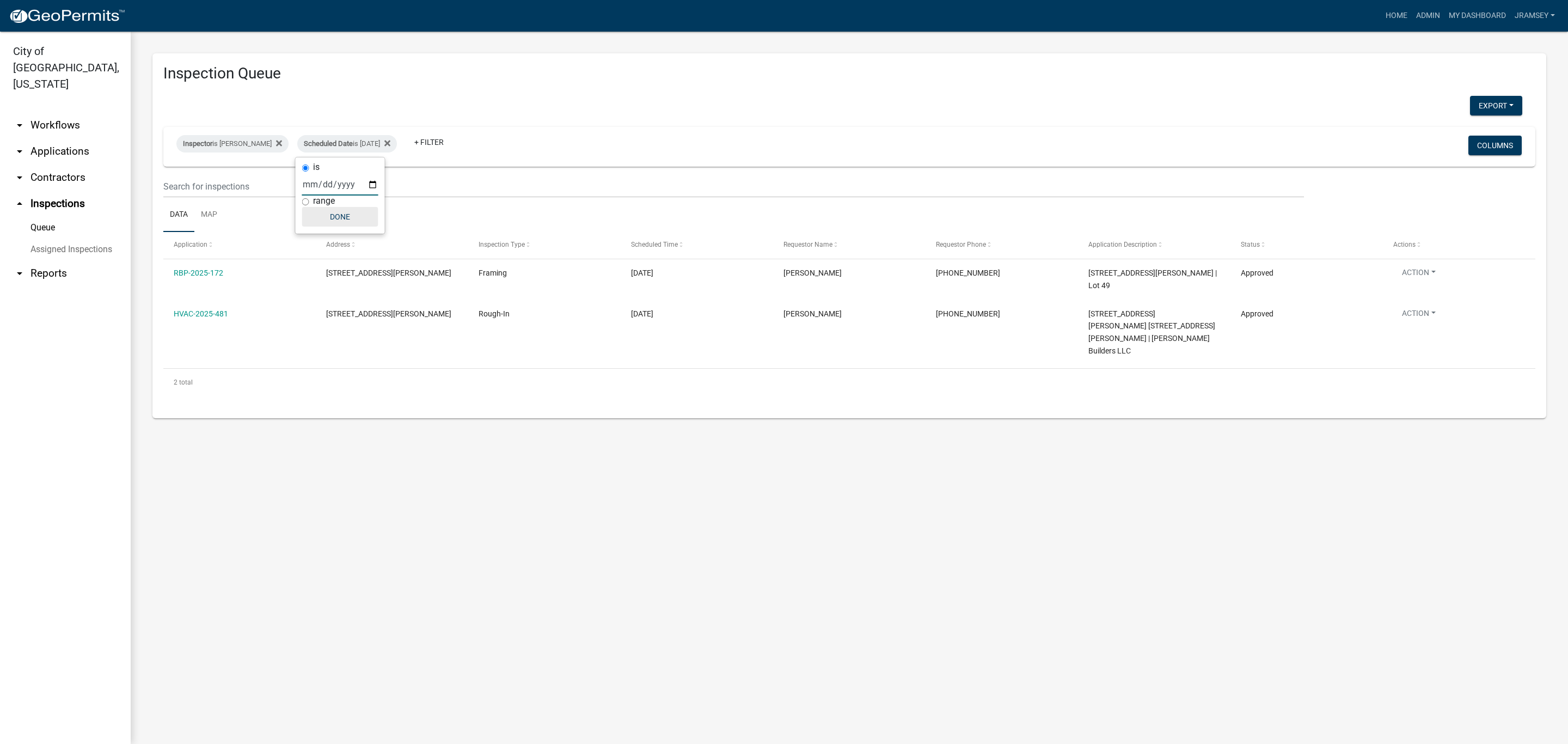
click at [345, 220] on button "Done" at bounding box center [340, 217] width 76 height 19
click at [237, 147] on div "Inspector is [PERSON_NAME]" at bounding box center [233, 144] width 112 height 18
click at [211, 194] on select "Select an option None [PERSON_NAME] [PERSON_NAME] [PERSON_NAME] [PERSON_NAME] […" at bounding box center [224, 195] width 109 height 23
select select "7b0b9f25-f402-4148-9522-9b9b34b3e885"
click at [172, 184] on select "Select an option None [PERSON_NAME] [PERSON_NAME] [PERSON_NAME] [PERSON_NAME] […" at bounding box center [224, 195] width 109 height 23
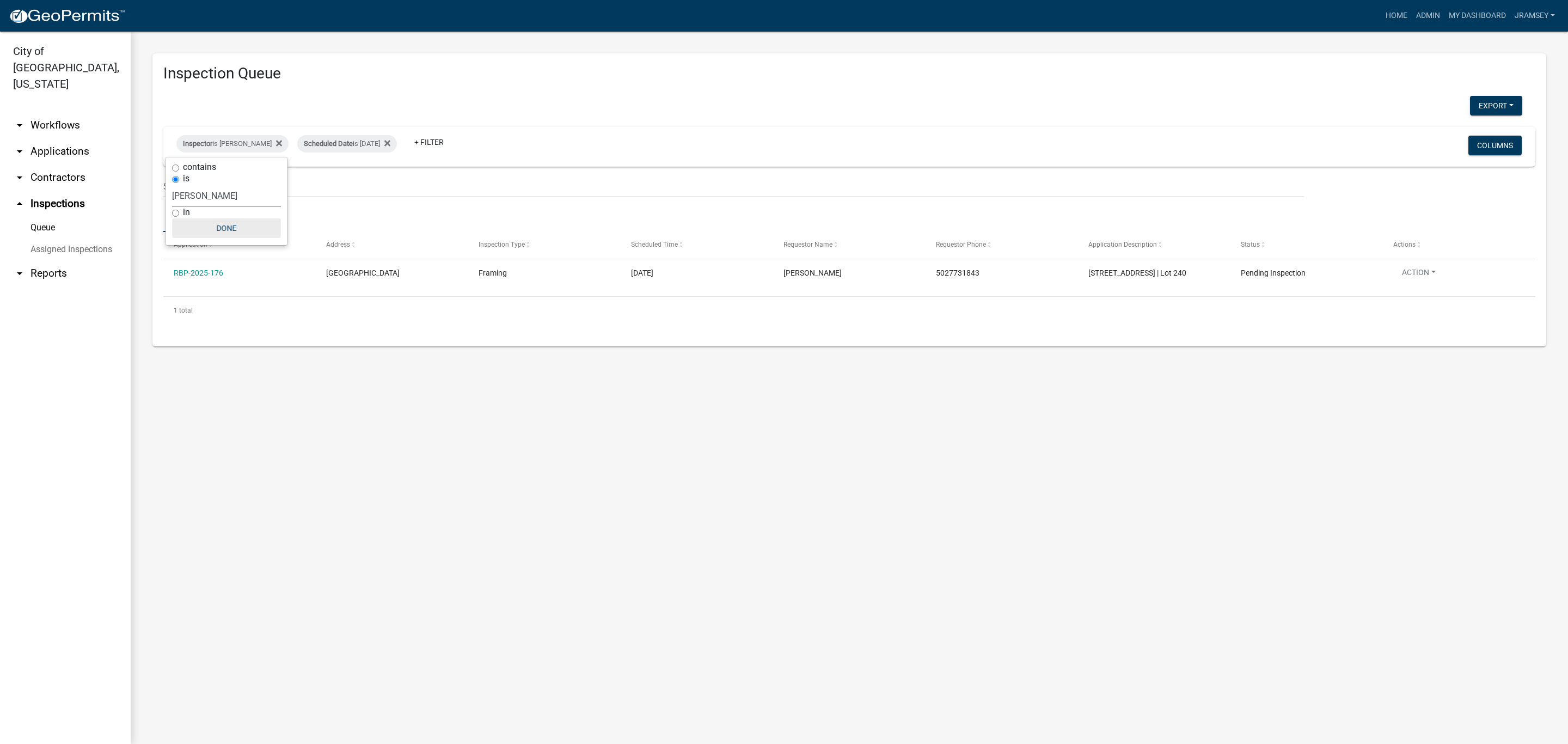
click at [229, 234] on button "Done" at bounding box center [226, 228] width 109 height 19
click at [223, 144] on div "Inspector is [PERSON_NAME]" at bounding box center [233, 144] width 112 height 18
click at [206, 198] on select "Select an option None [PERSON_NAME] [PERSON_NAME] [PERSON_NAME] [PERSON_NAME] […" at bounding box center [226, 195] width 109 height 23
select select "13c97fbc-c819-4cee-844a-0db3d3c4db95"
click at [178, 184] on select "Select an option None [PERSON_NAME] [PERSON_NAME] [PERSON_NAME] [PERSON_NAME] […" at bounding box center [226, 195] width 109 height 23
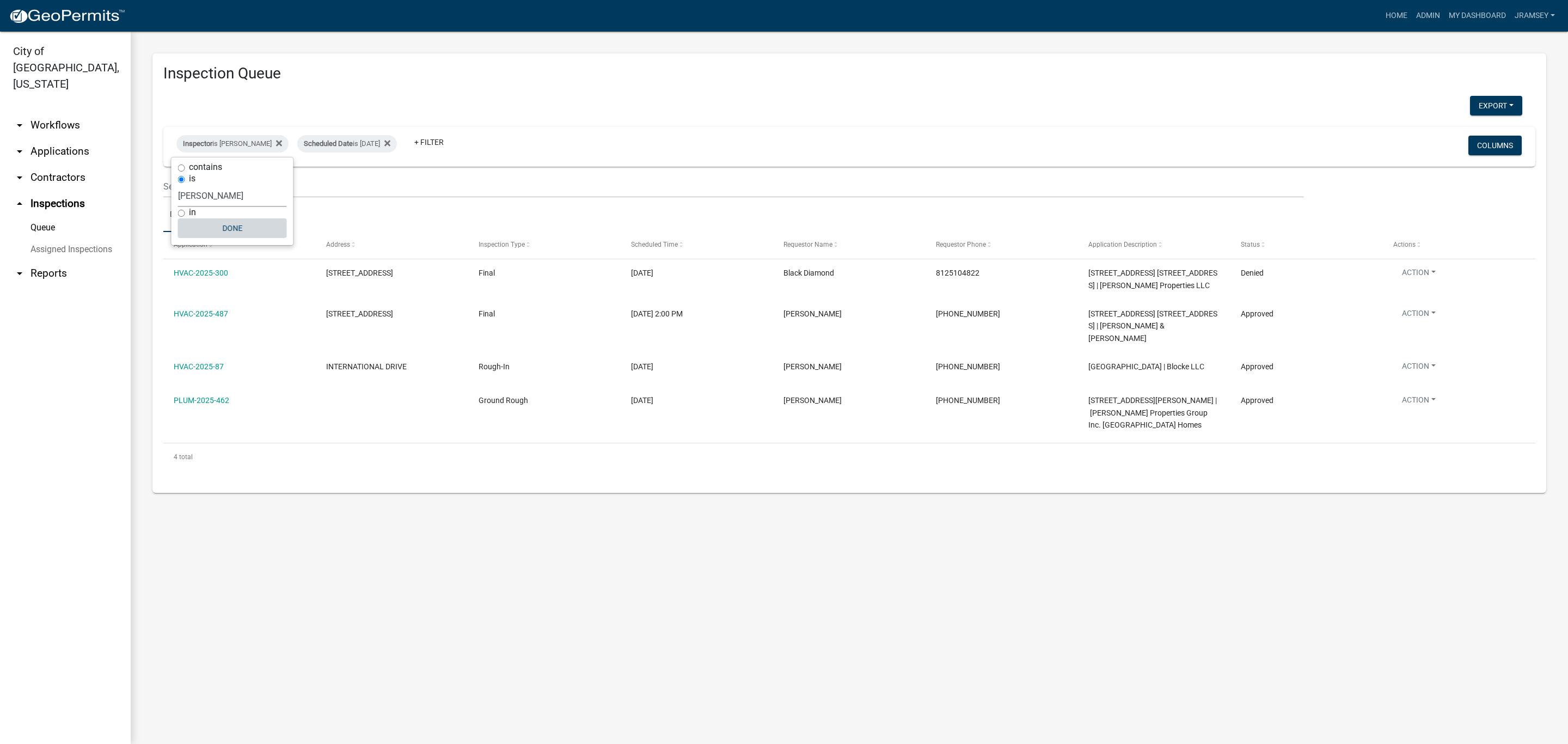
click at [237, 227] on button "Done" at bounding box center [232, 228] width 109 height 19
click at [72, 138] on link "arrow_drop_down Applications" at bounding box center [65, 151] width 131 height 26
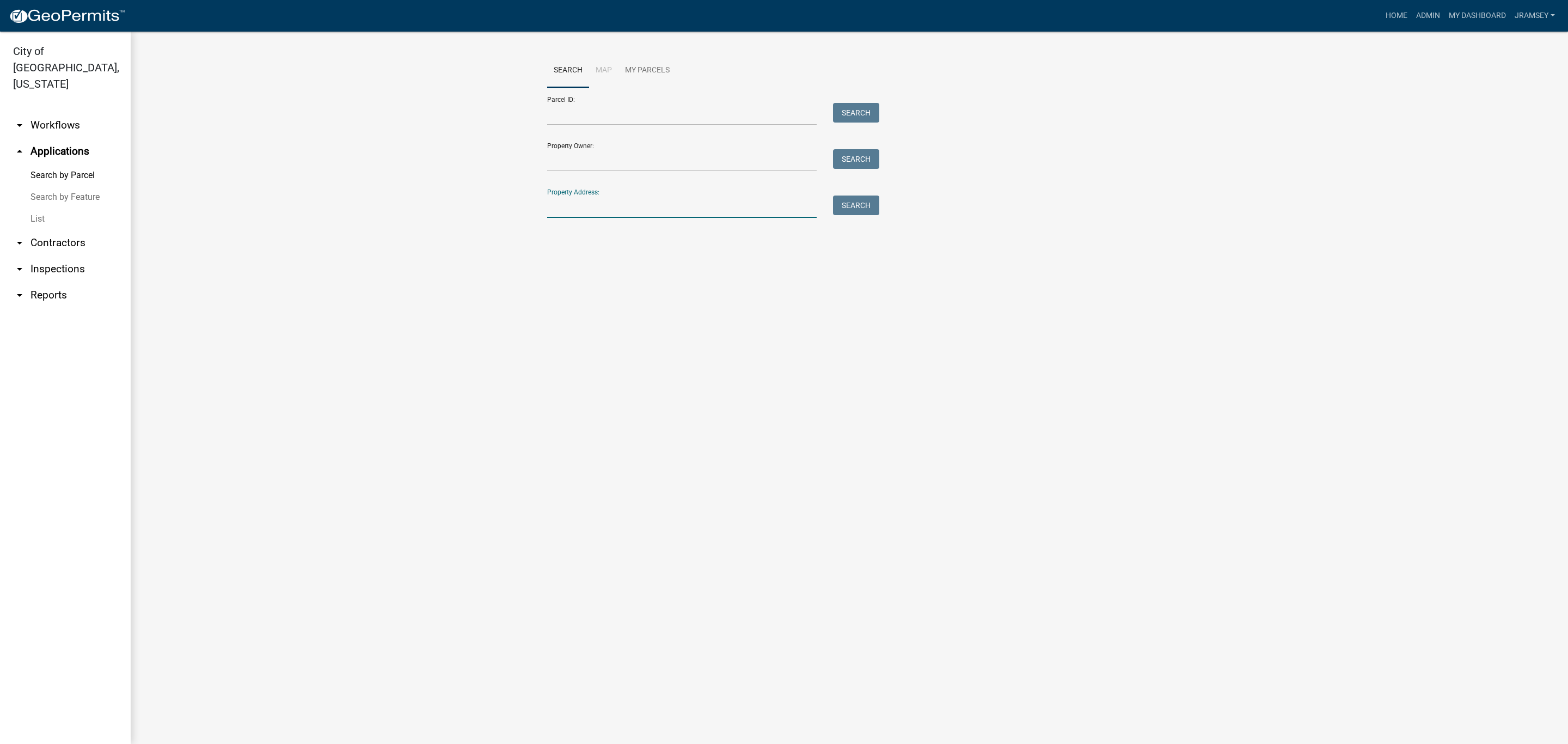
click at [579, 195] on input "Property Address:" at bounding box center [682, 206] width 270 height 23
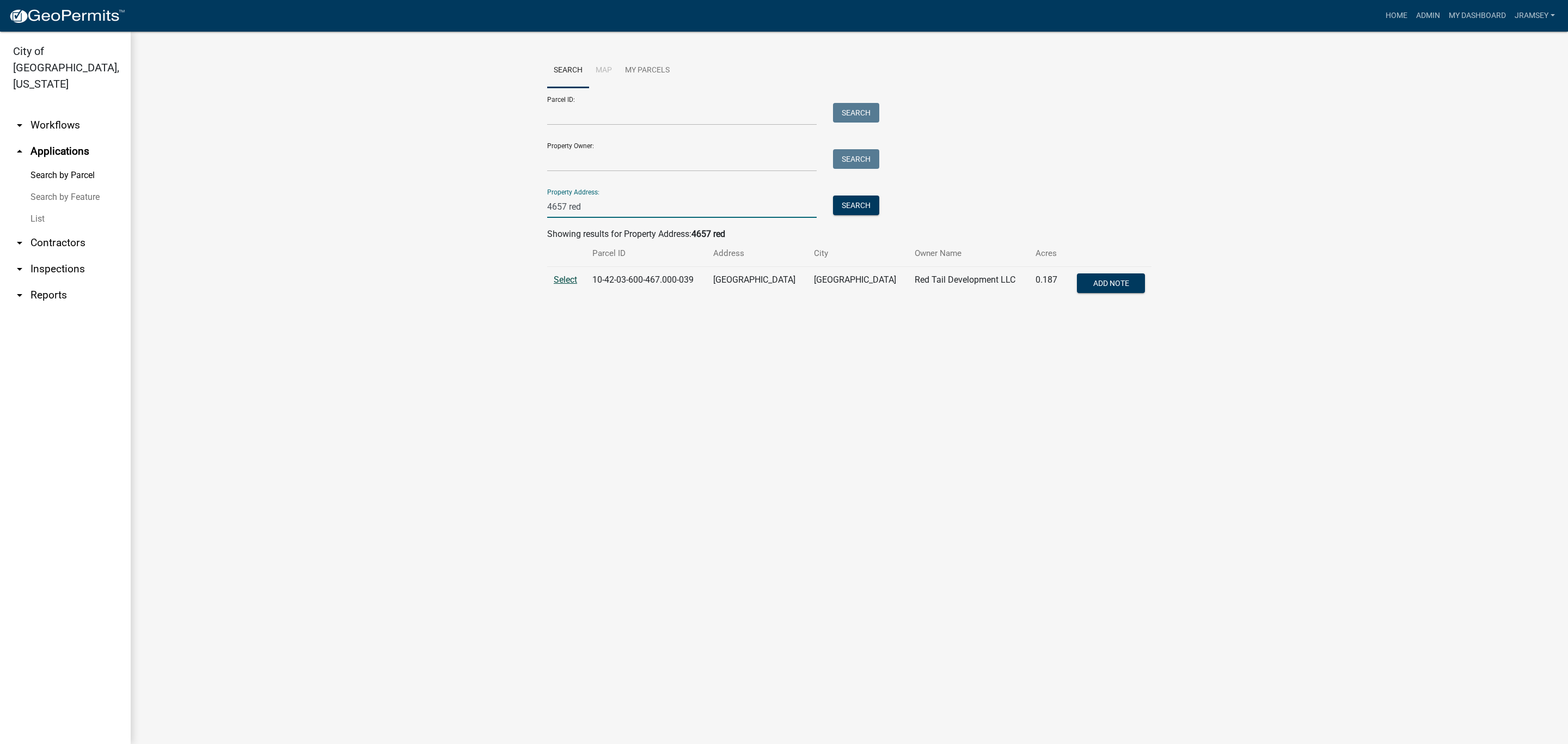
type input "4657 red"
click at [570, 278] on span "Select" at bounding box center [565, 279] width 23 height 10
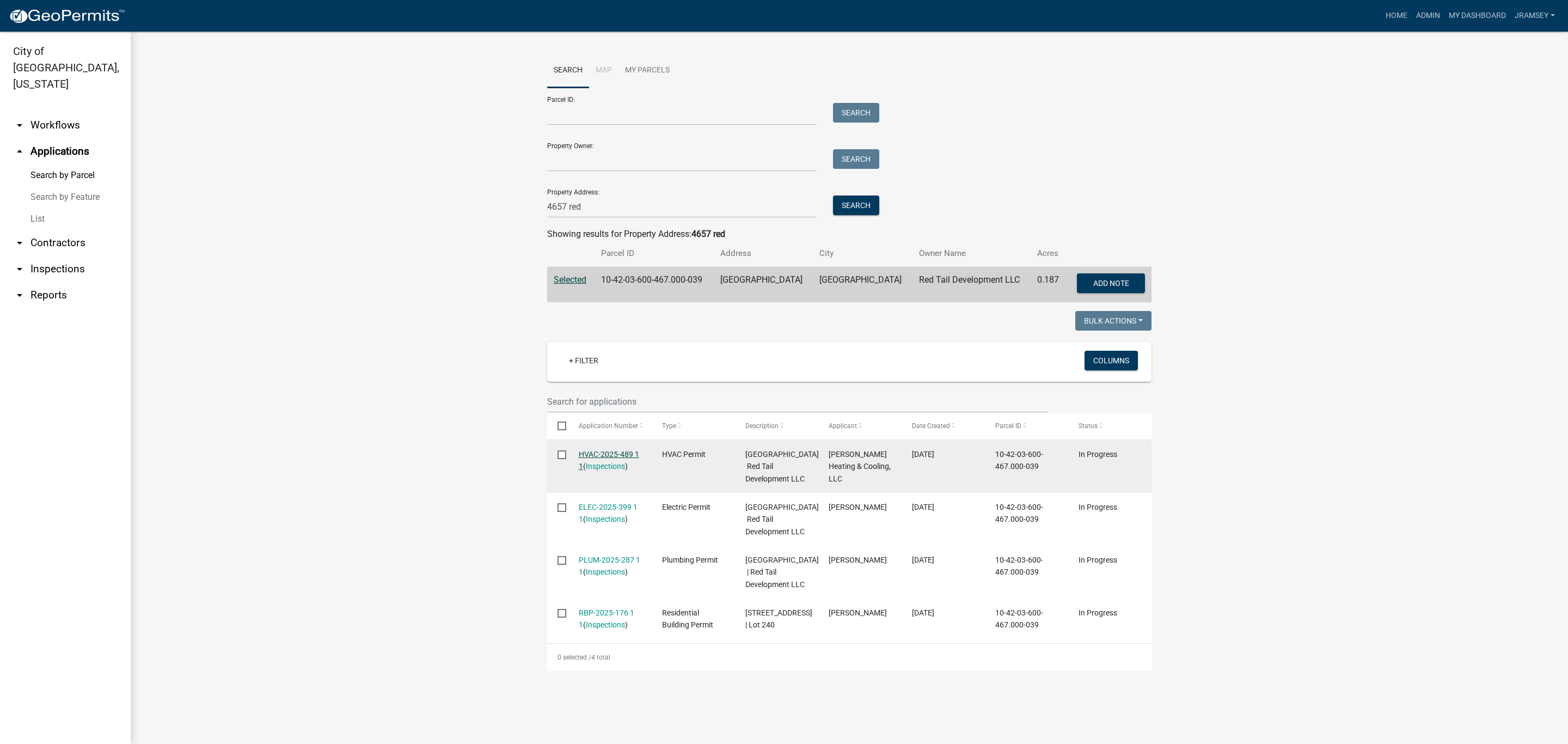
click at [607, 450] on link "HVAC-2025-489 1 1" at bounding box center [609, 460] width 60 height 21
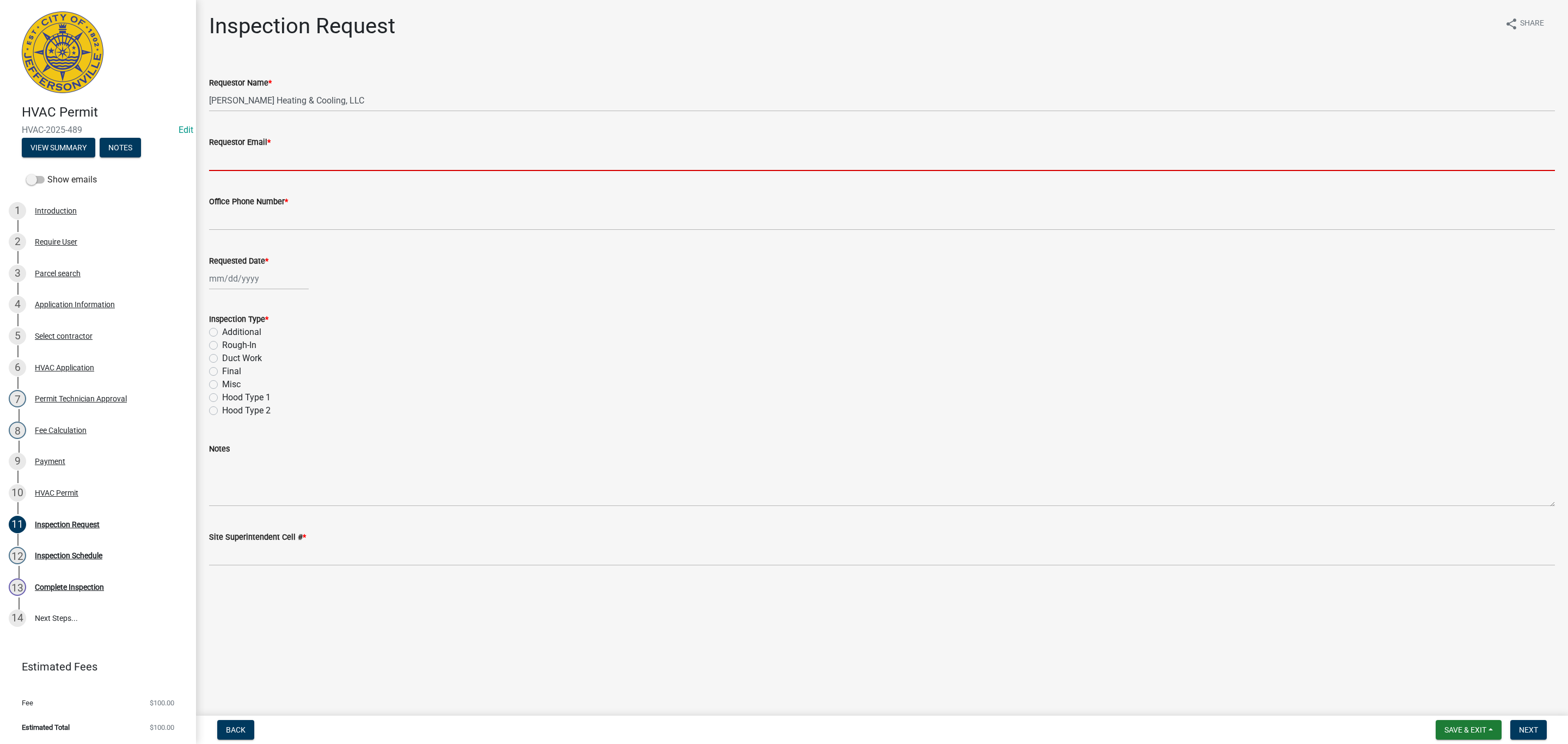
click at [230, 152] on input "Requestor Email *" at bounding box center [881, 160] width 1346 height 23
type input "[EMAIL_ADDRESS][DOMAIN_NAME]"
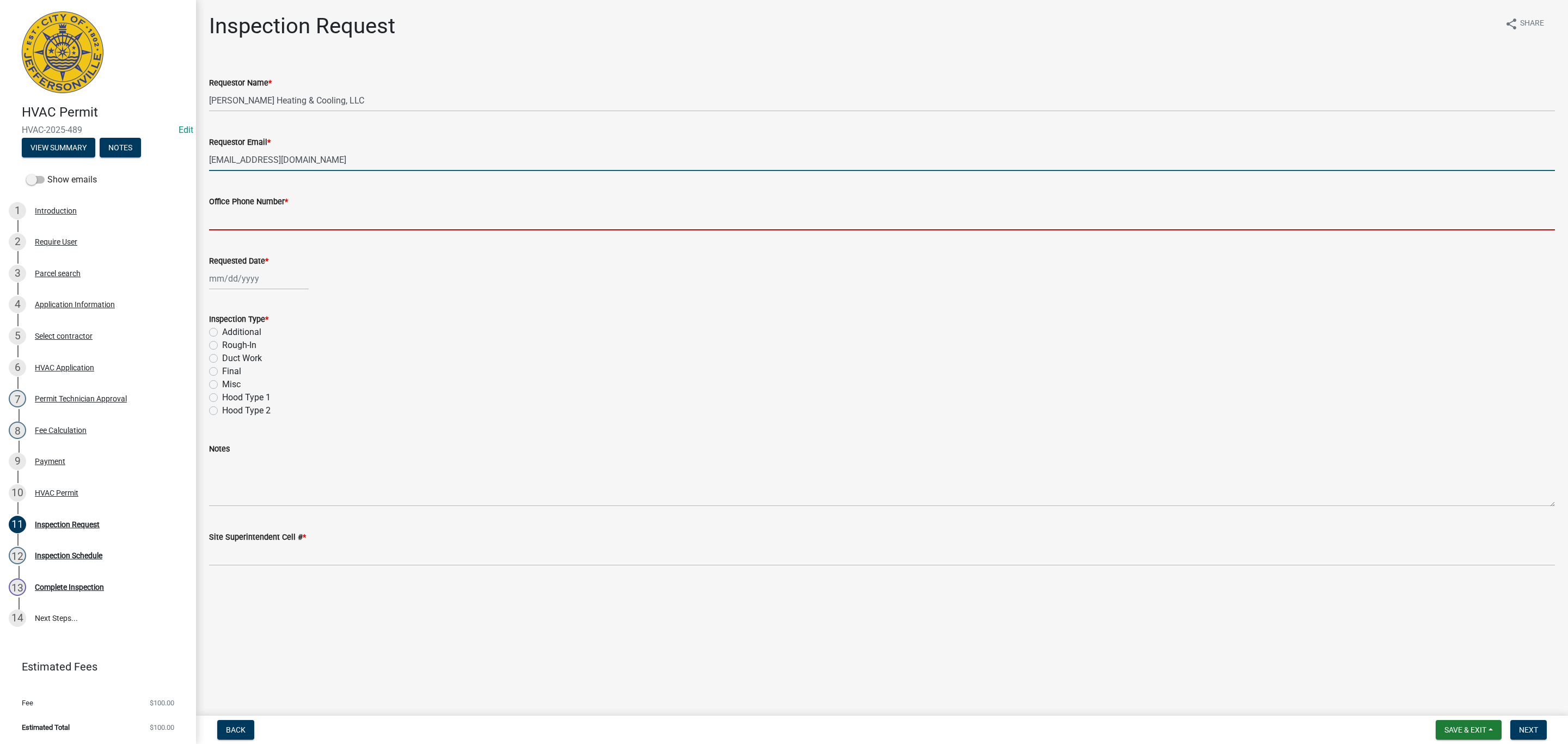
click at [281, 217] on input "Office Phone Number *" at bounding box center [881, 219] width 1346 height 23
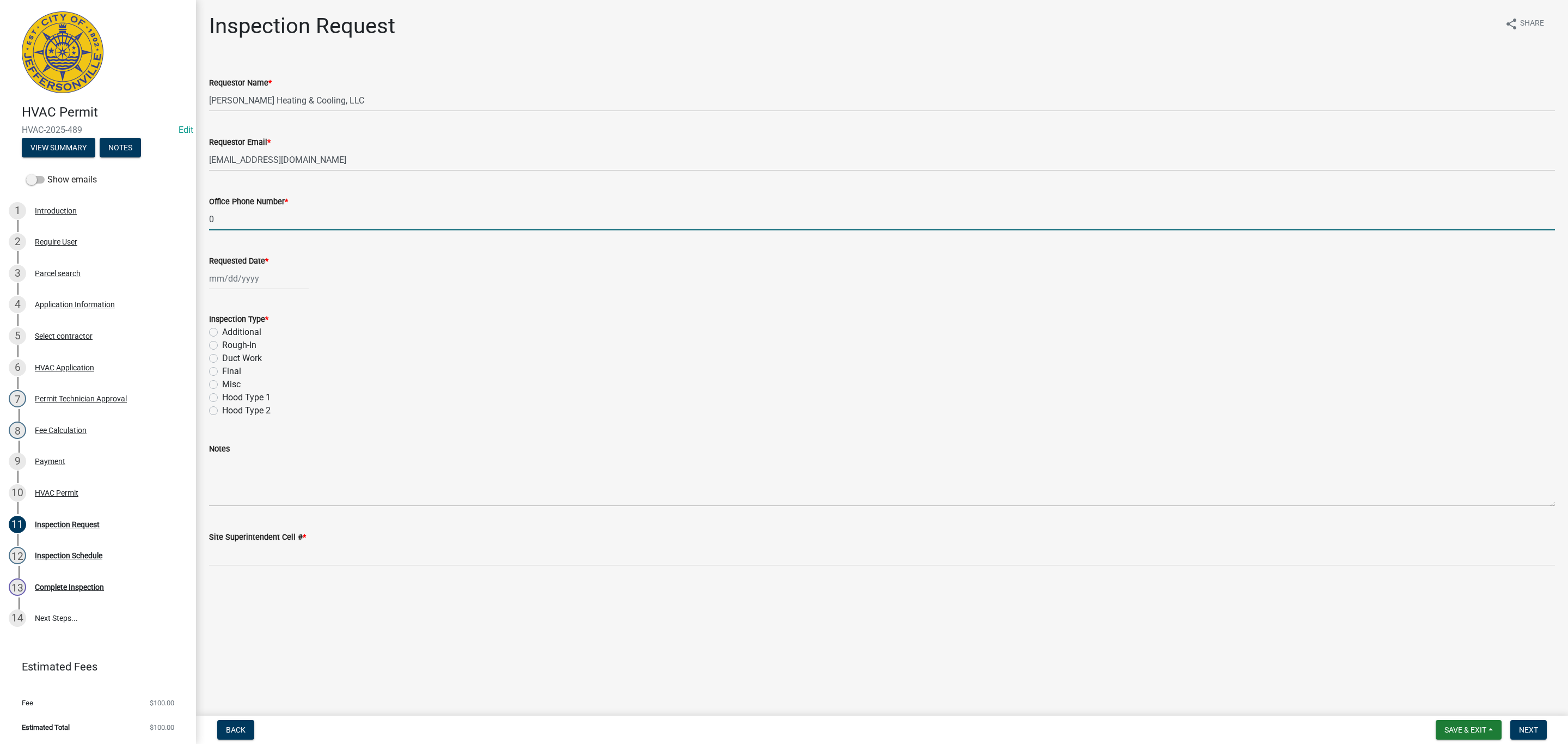
type input "0000000000"
click at [253, 281] on div at bounding box center [259, 278] width 100 height 23
select select "8"
select select "2025"
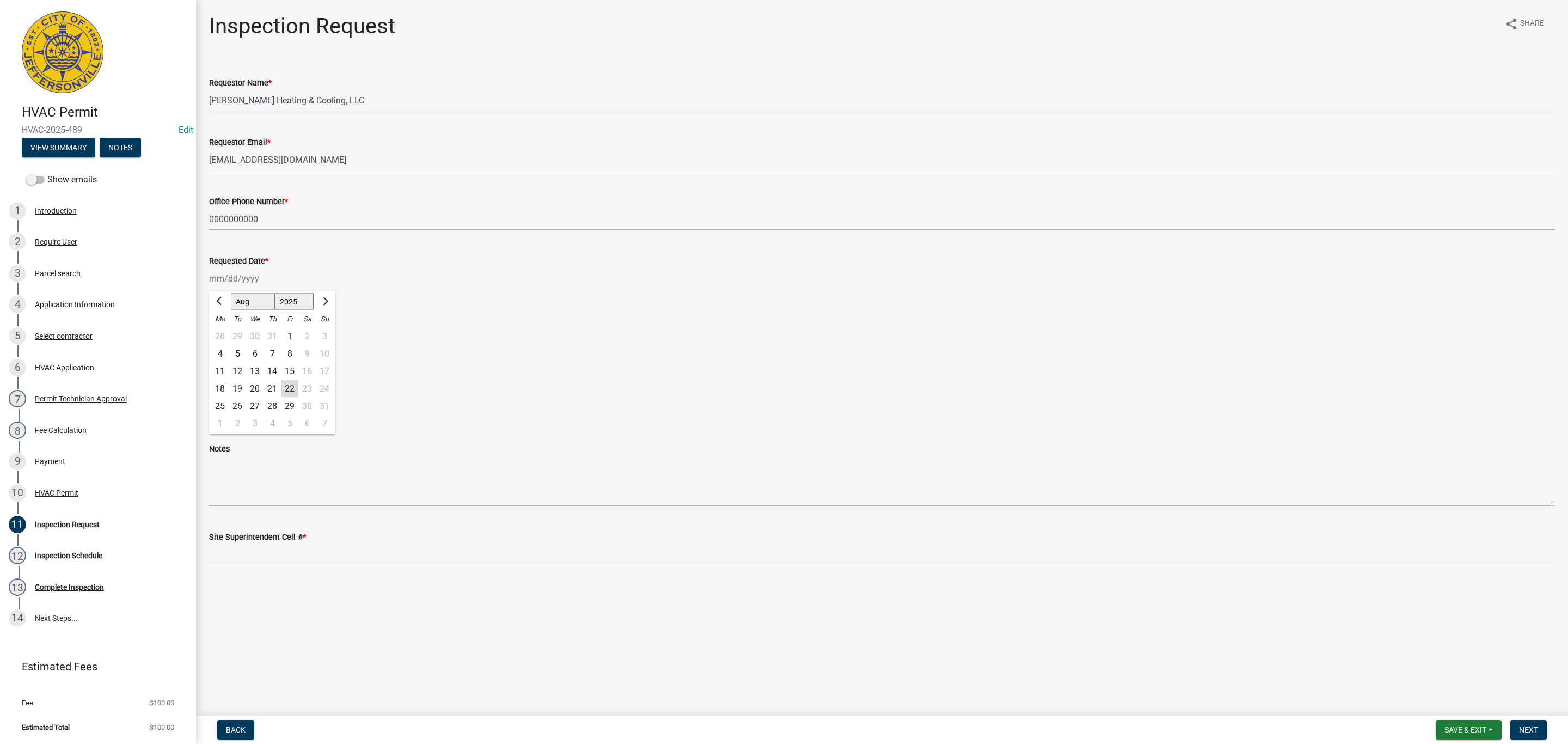
click at [289, 390] on div "22" at bounding box center [290, 388] width 18 height 18
type input "[DATE]"
click at [222, 345] on label "Rough-In" at bounding box center [239, 345] width 34 height 13
click at [222, 345] on input "Rough-In" at bounding box center [226, 342] width 7 height 7
radio input "true"
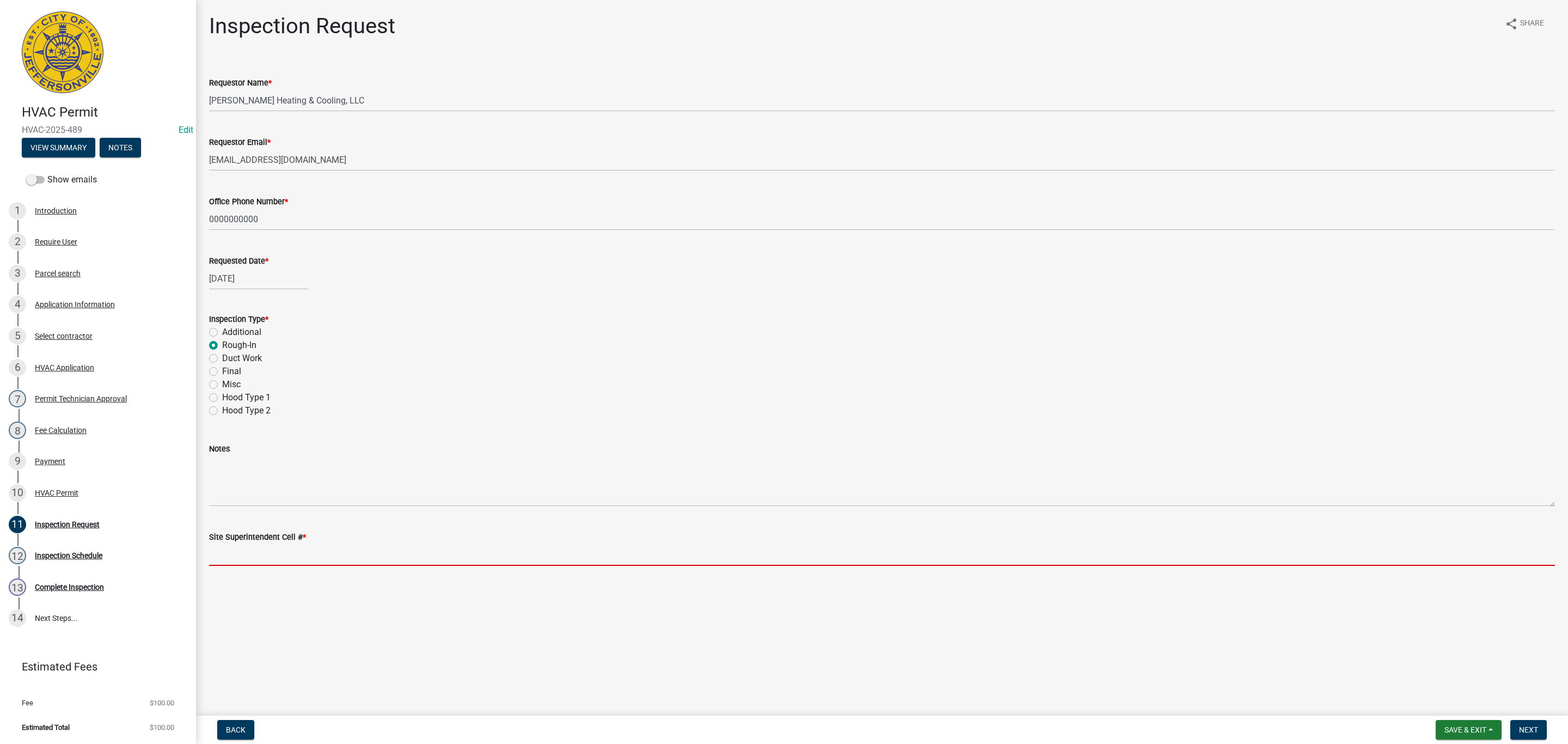
click at [247, 488] on input "Site Superintendent Cell # *" at bounding box center [881, 555] width 1346 height 23
type input "SAME"
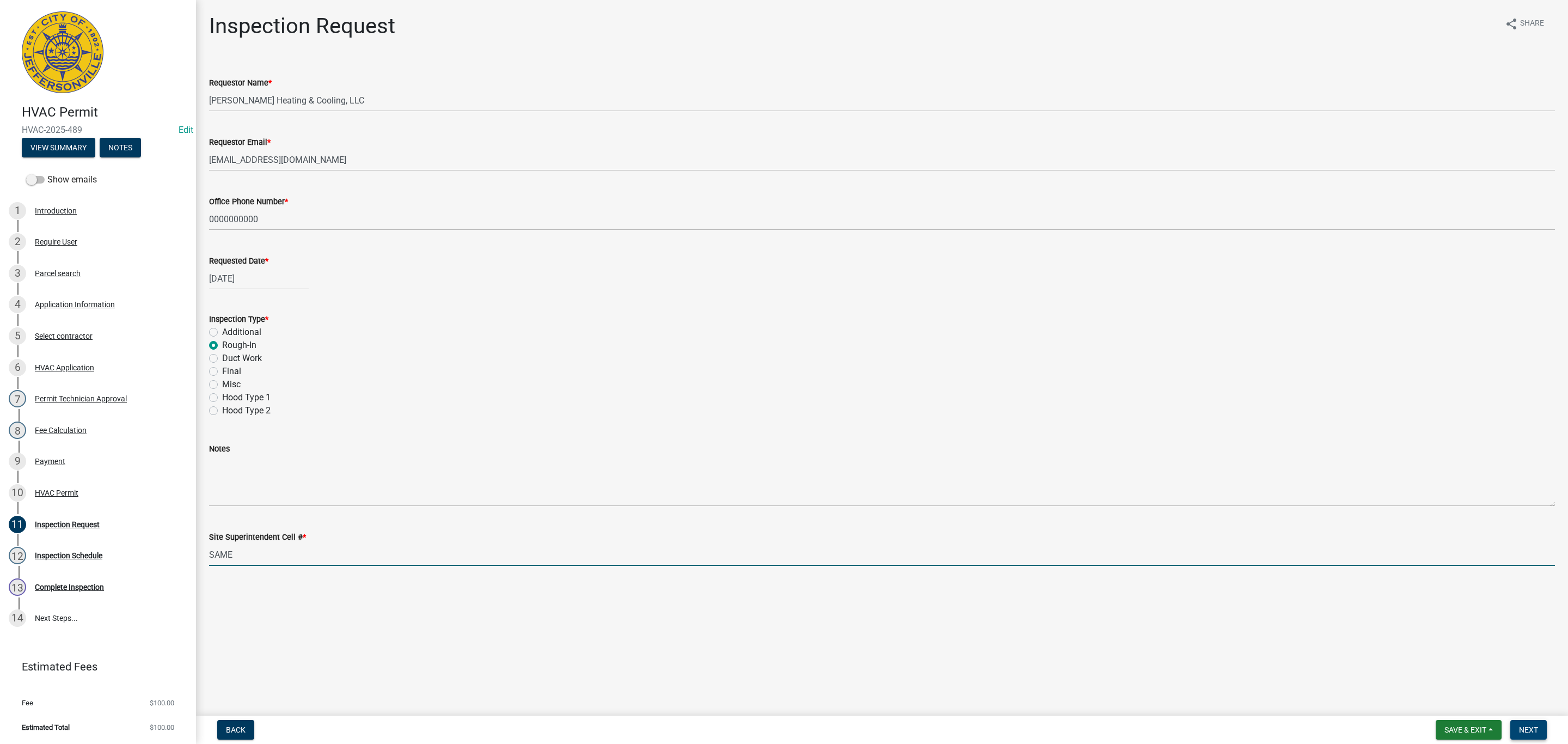
click at [836, 488] on button "Next" at bounding box center [1528, 729] width 37 height 19
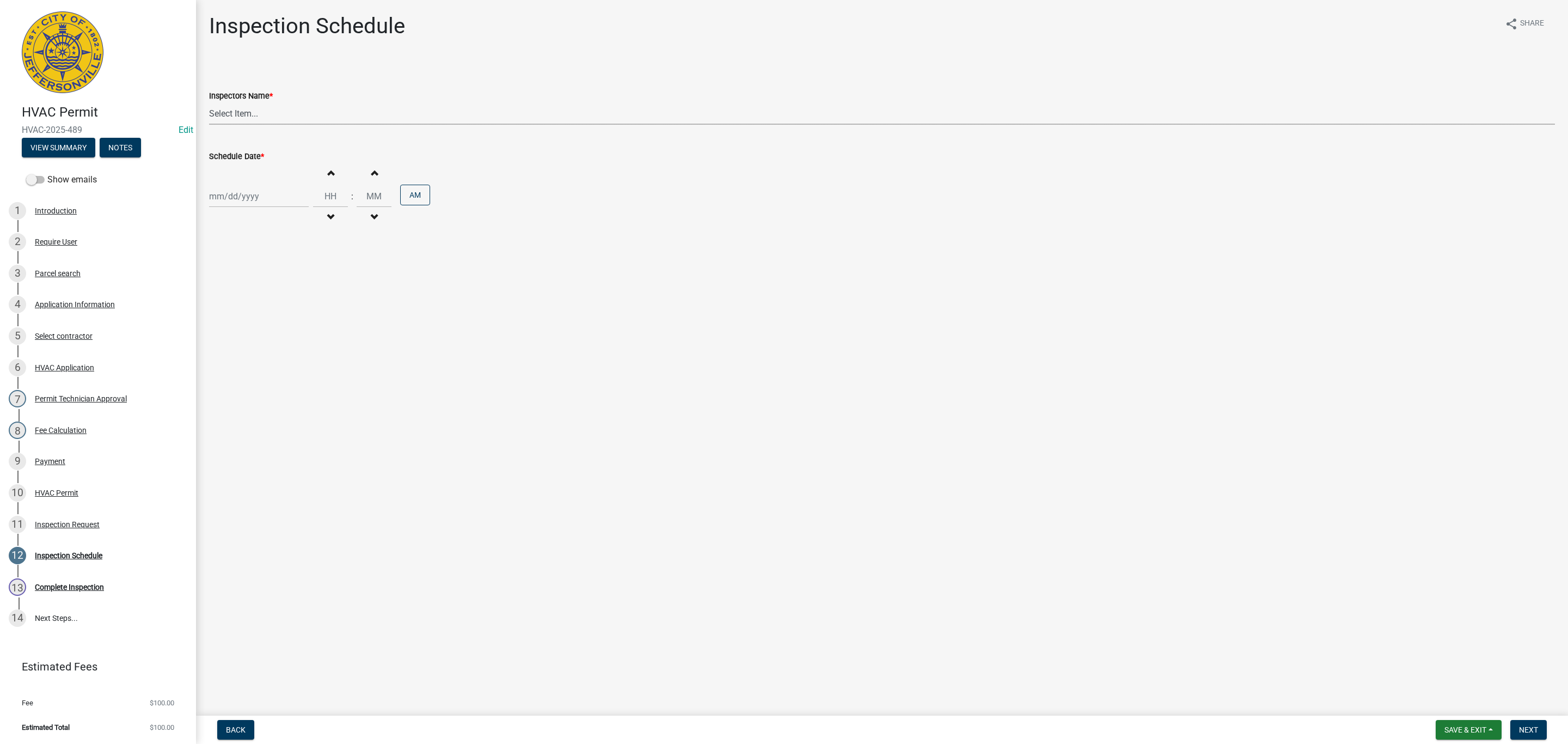
click at [228, 107] on select "Select Item... [PERSON_NAME] ([PERSON_NAME]) [PERSON_NAME] ([PERSON_NAME]) mkru…" at bounding box center [881, 113] width 1346 height 23
select select "13c97fbc-c819-4cee-844a-0db3d3c4db95"
click at [209, 102] on select "Select Item... [PERSON_NAME] ([PERSON_NAME]) [PERSON_NAME] ([PERSON_NAME]) mkru…" at bounding box center [881, 113] width 1346 height 23
click at [245, 208] on div "Increment hours Decrement hours : Increment minutes Decrement minutes AM" at bounding box center [881, 196] width 1346 height 67
select select "8"
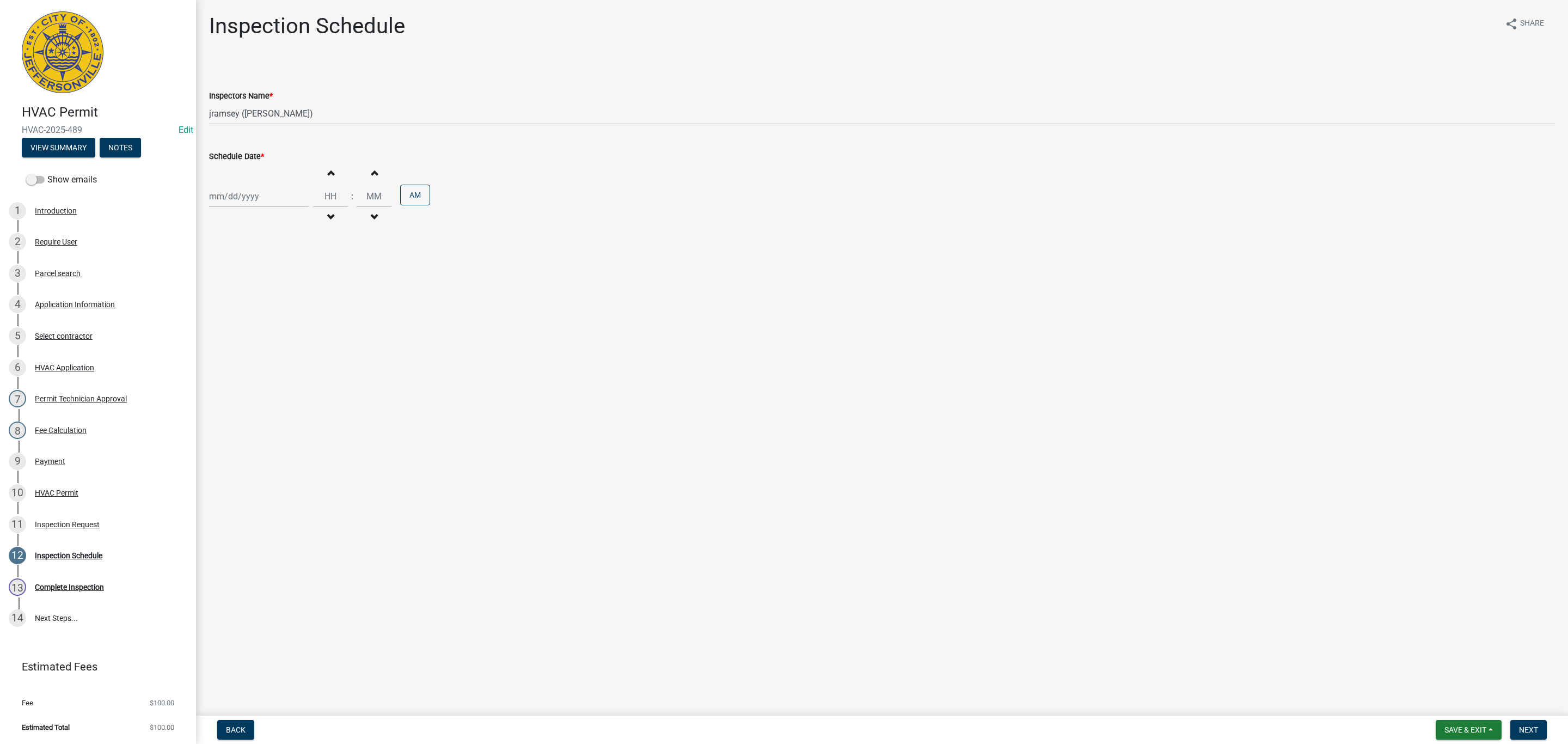
select select "2025"
click at [239, 197] on div "[PERSON_NAME] Feb Mar Apr [PERSON_NAME][DATE] Oct Nov [DATE] 1526 1527 1528 152…" at bounding box center [259, 196] width 100 height 23
click at [286, 311] on div "22" at bounding box center [290, 307] width 18 height 18
type input "[DATE]"
click at [836, 488] on span "Next" at bounding box center [1528, 729] width 19 height 9
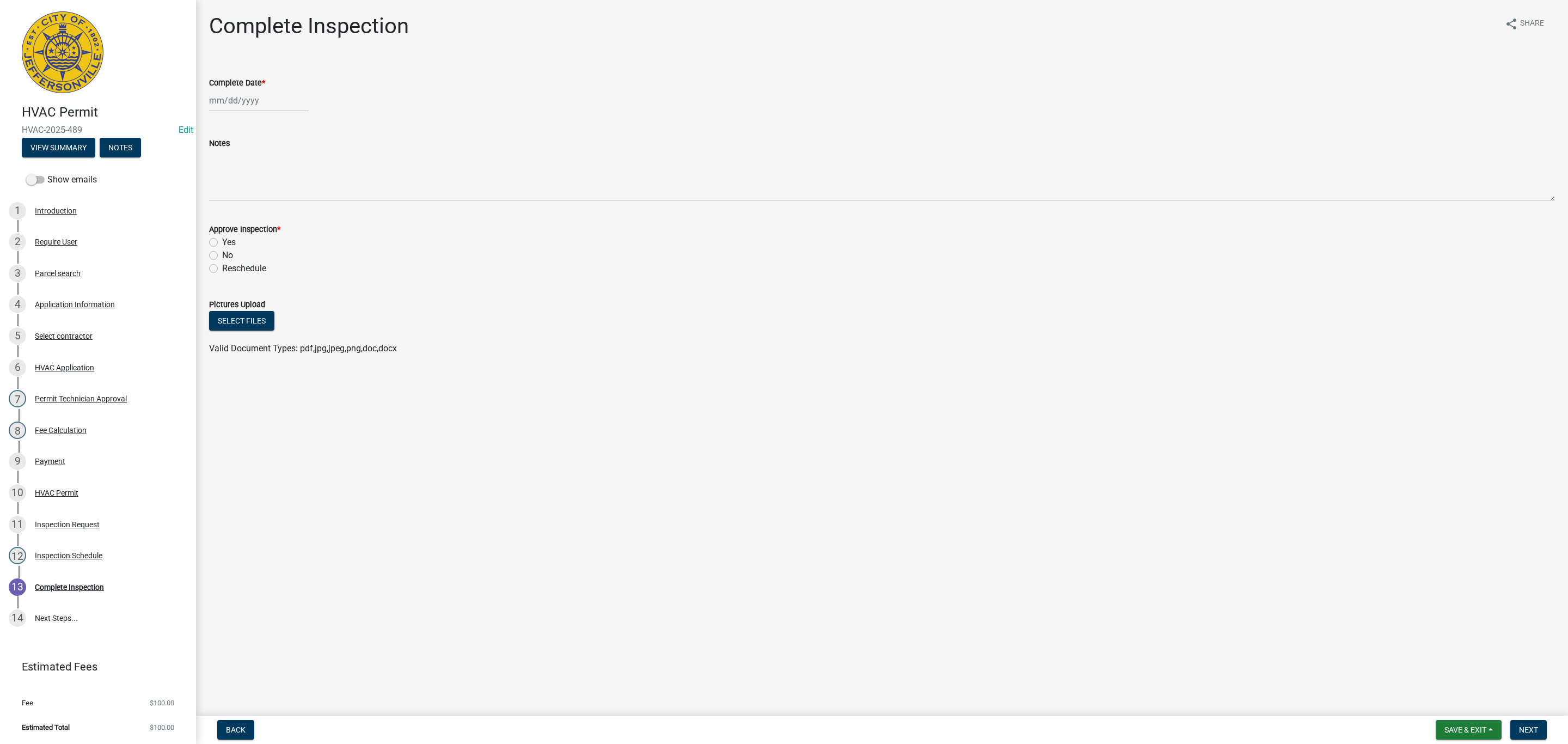
select select "8"
select select "2025"
click at [229, 106] on div "[PERSON_NAME] Feb Mar Apr [PERSON_NAME][DATE] Oct Nov [DATE] 1526 1527 1528 152…" at bounding box center [259, 100] width 100 height 23
click at [289, 206] on div "22" at bounding box center [290, 211] width 18 height 18
type input "[DATE]"
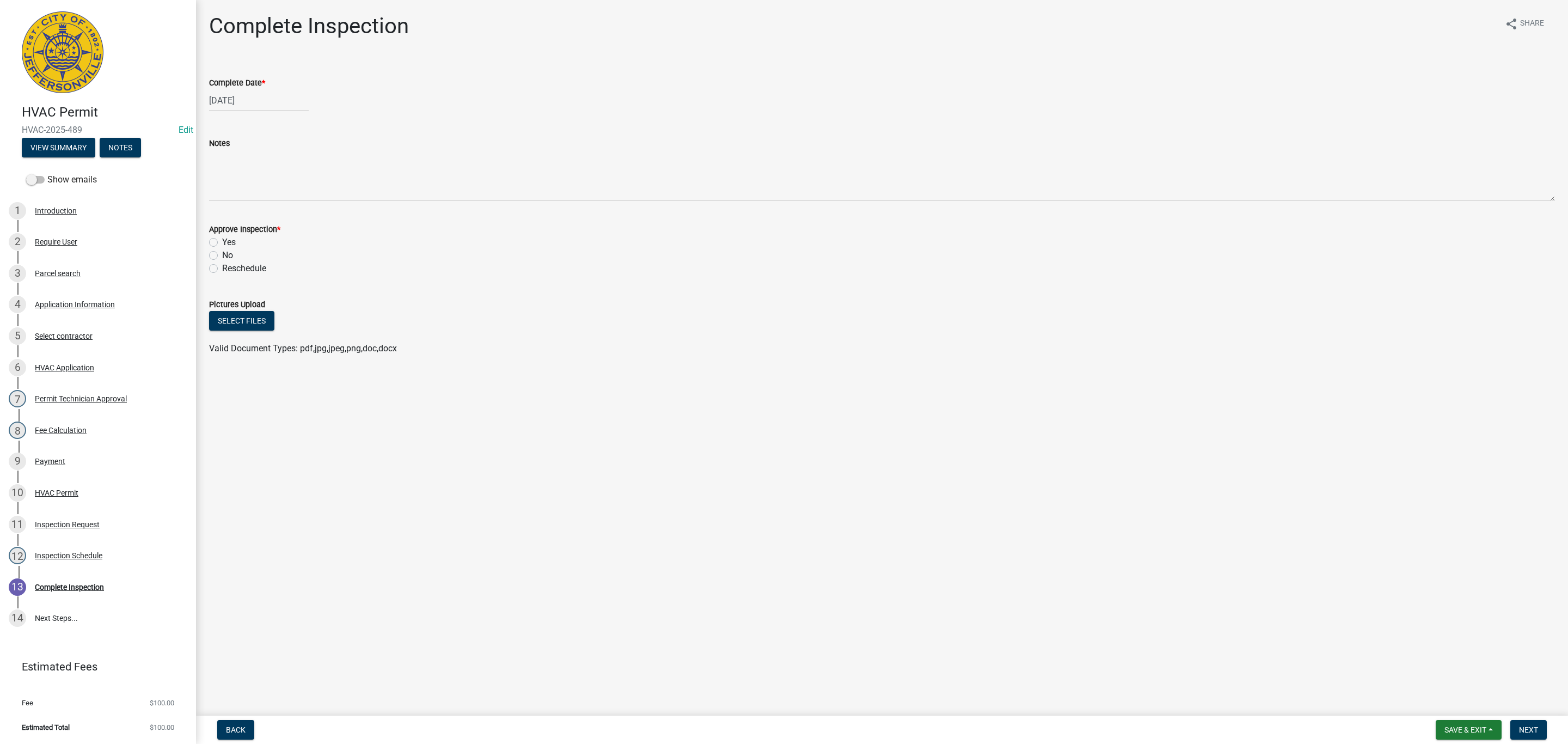
click at [222, 240] on label "Yes" at bounding box center [229, 242] width 13 height 13
click at [222, 240] on input "Yes" at bounding box center [226, 239] width 7 height 7
radio input "true"
click at [836, 488] on span "Next" at bounding box center [1528, 729] width 19 height 9
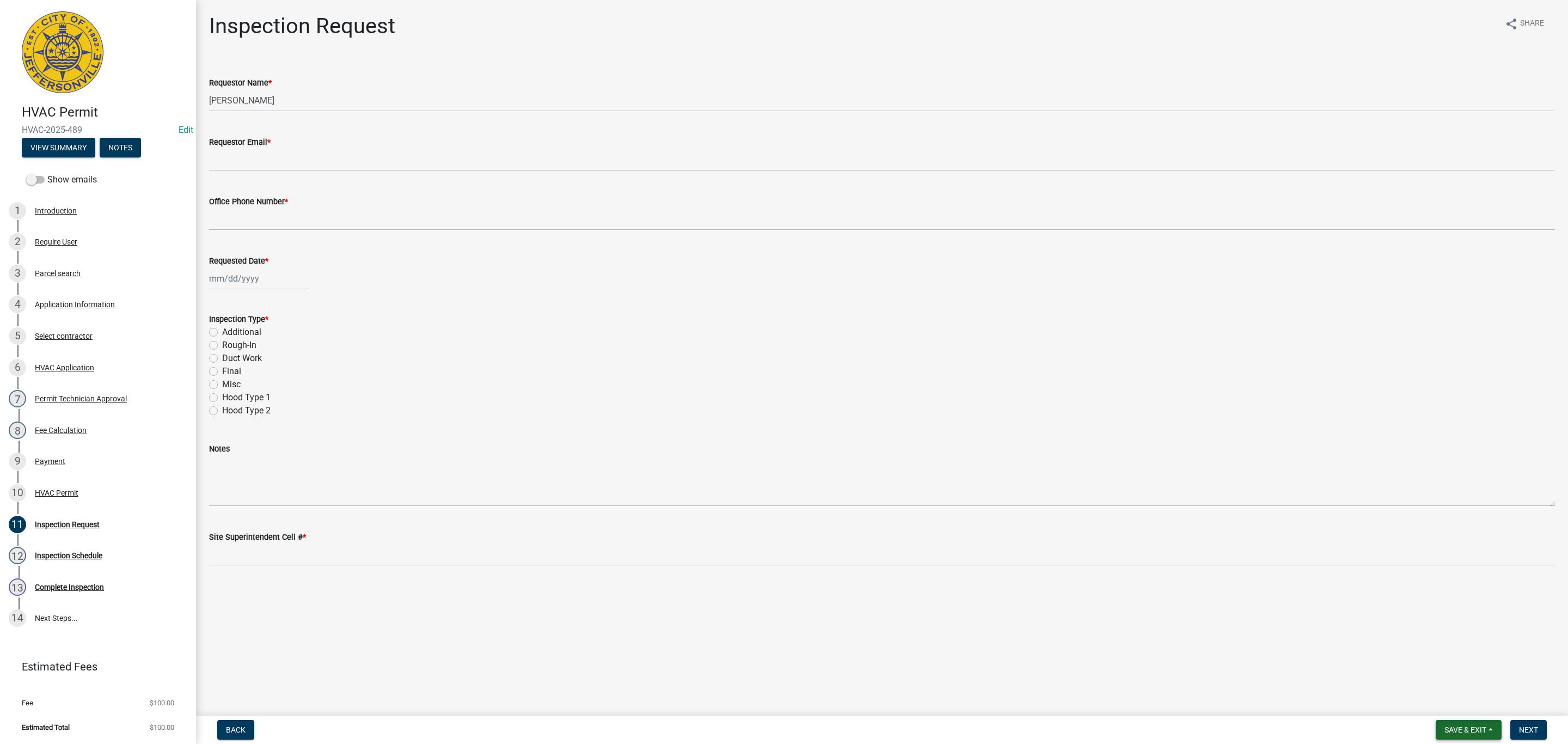
click at [836, 488] on button "Save & Exit" at bounding box center [1469, 729] width 66 height 19
click at [836, 488] on button "Save & Exit" at bounding box center [1458, 701] width 87 height 26
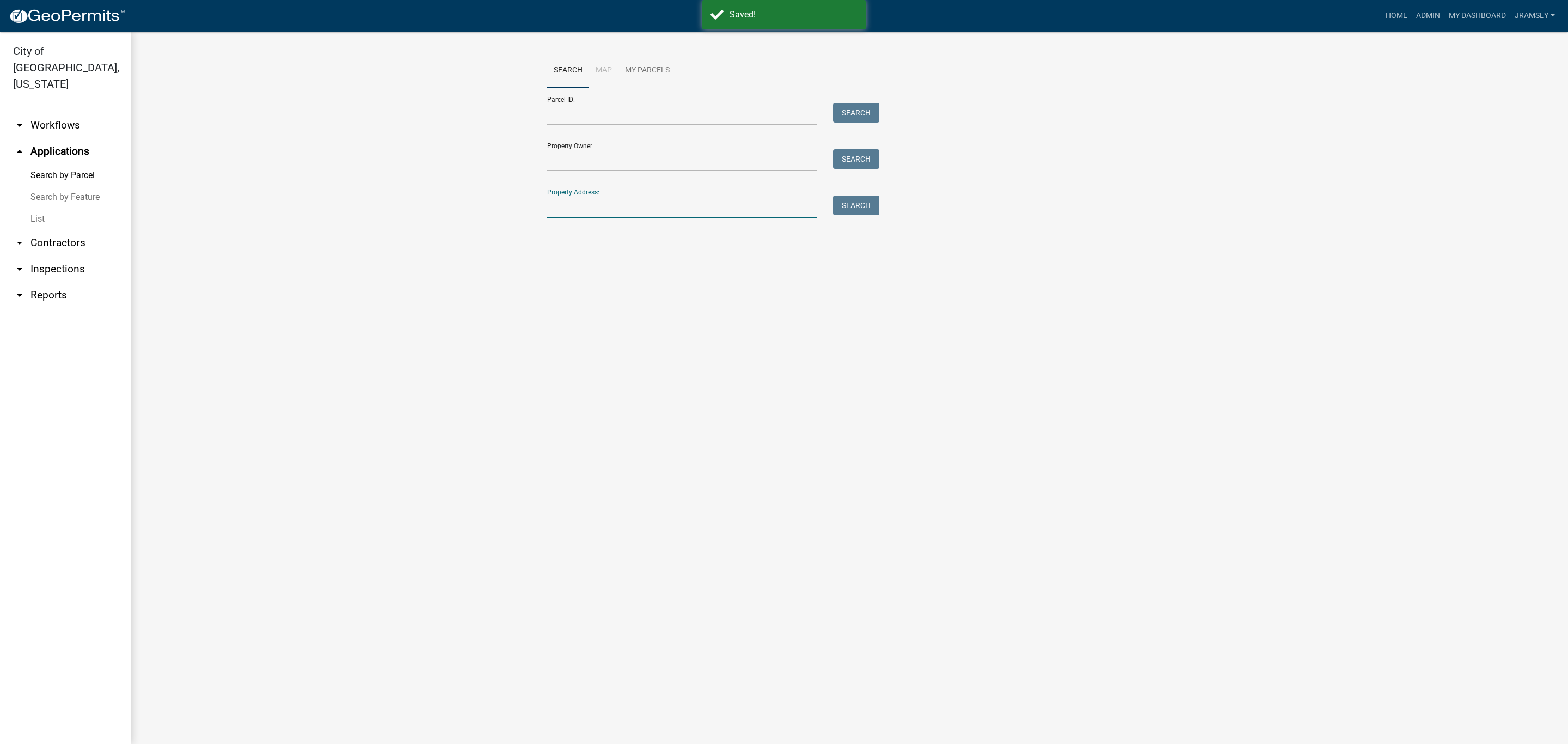
click at [601, 208] on input "Property Address:" at bounding box center [682, 206] width 270 height 23
type input "4657 red"
click at [836, 208] on button "Search" at bounding box center [856, 205] width 46 height 19
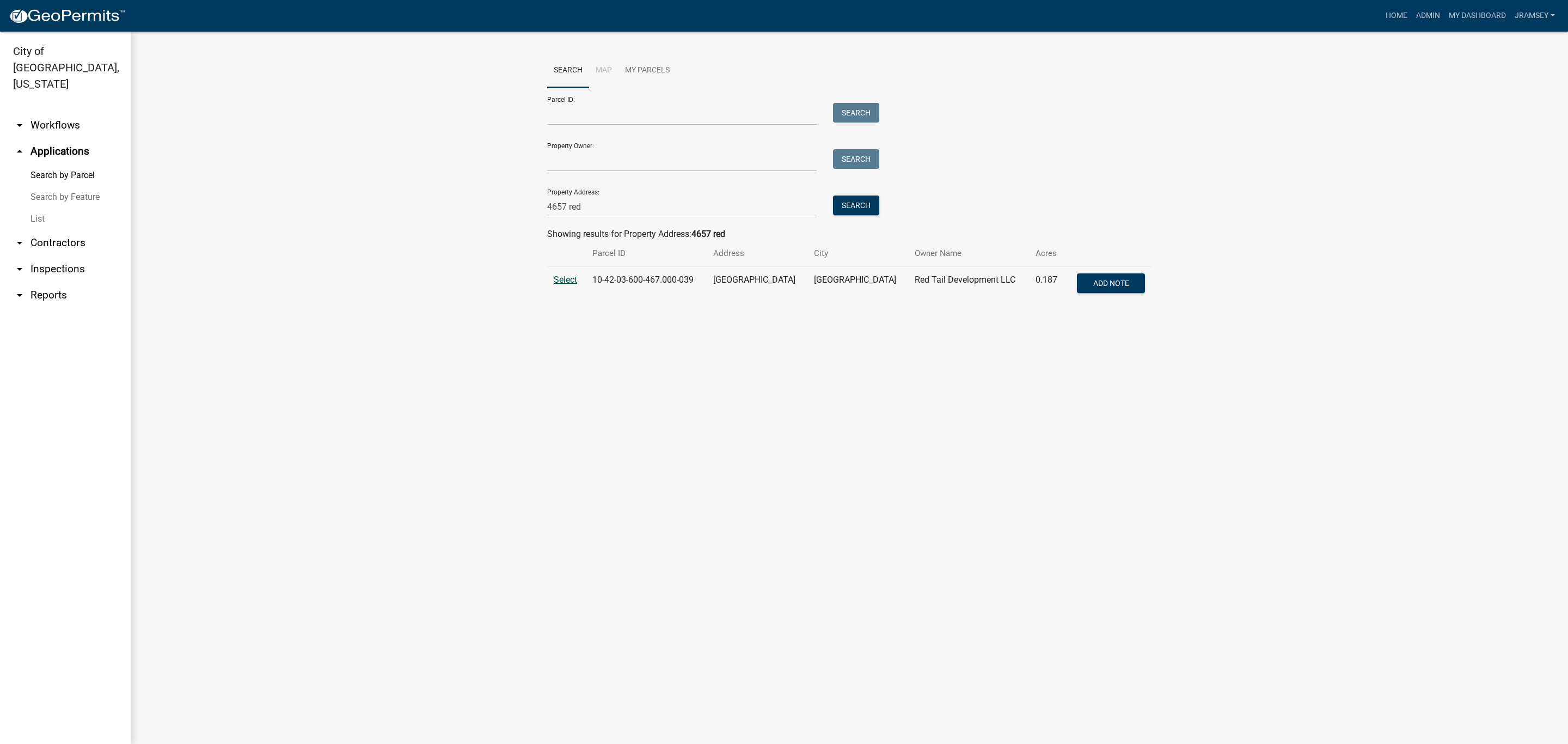
click at [574, 281] on span "Select" at bounding box center [565, 279] width 23 height 10
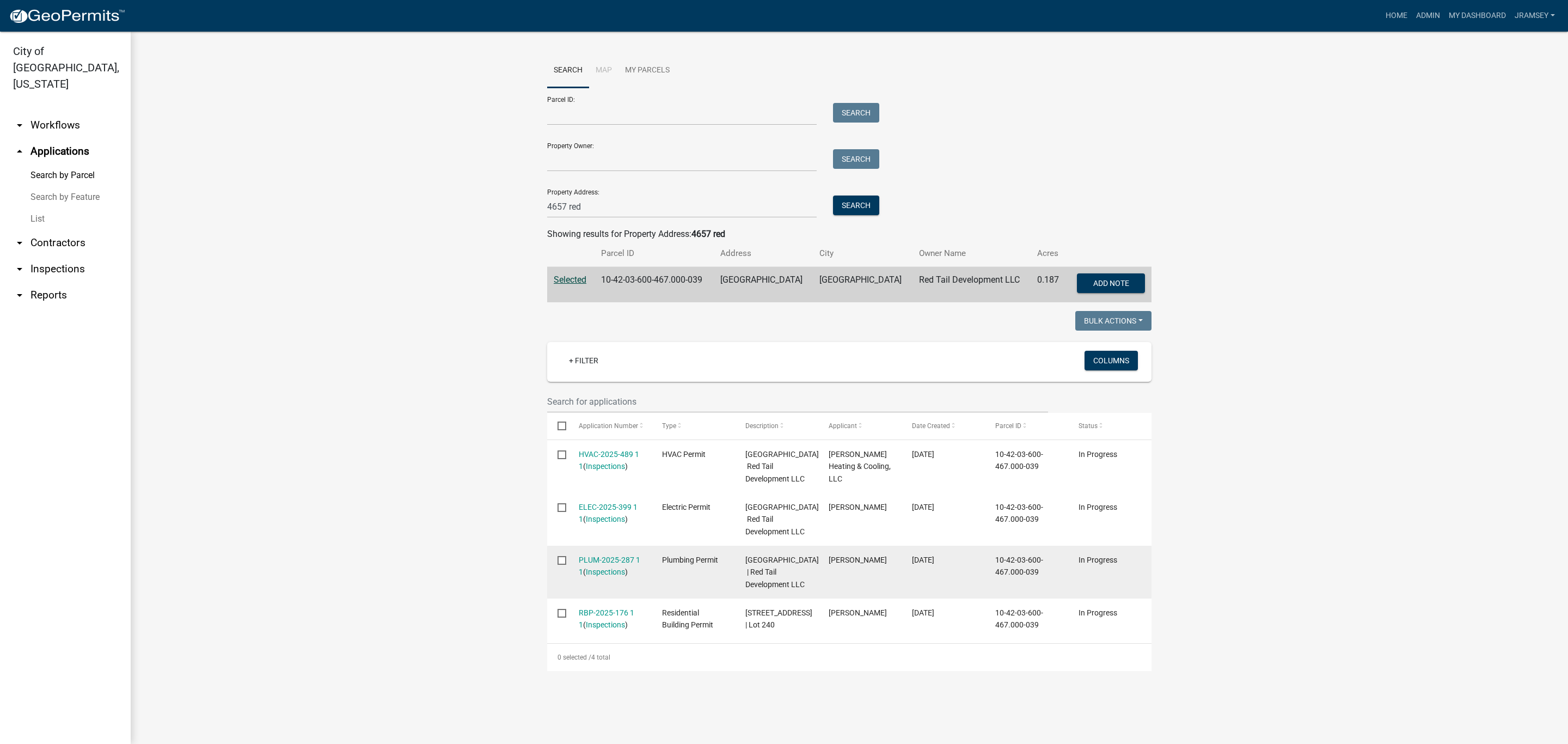
scroll to position [23, 0]
click at [605, 488] on link "PLUM-2025-287 1 1" at bounding box center [609, 566] width 61 height 21
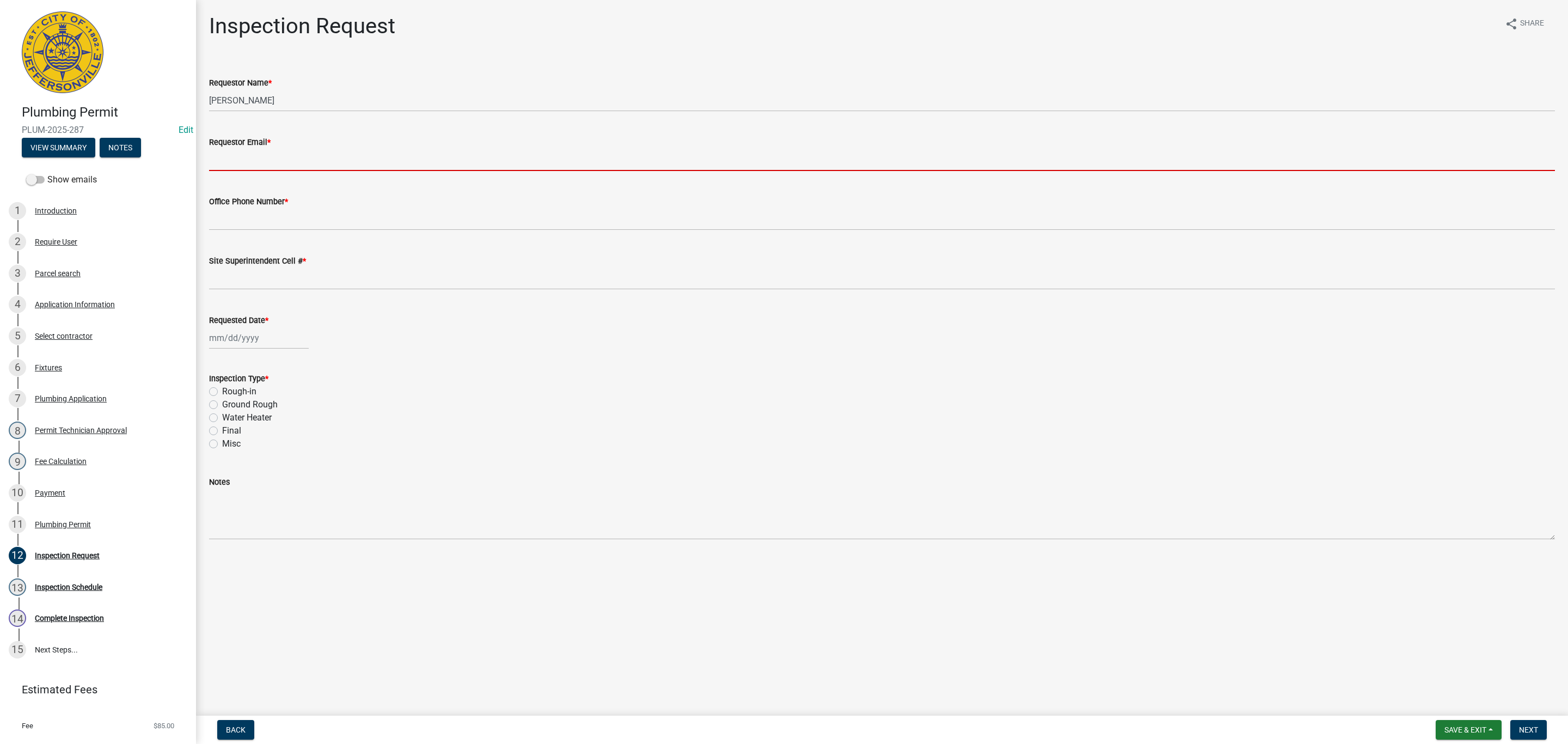
click at [235, 164] on input "Requestor Email *" at bounding box center [881, 160] width 1346 height 23
type input "[EMAIL_ADDRESS][DOMAIN_NAME]"
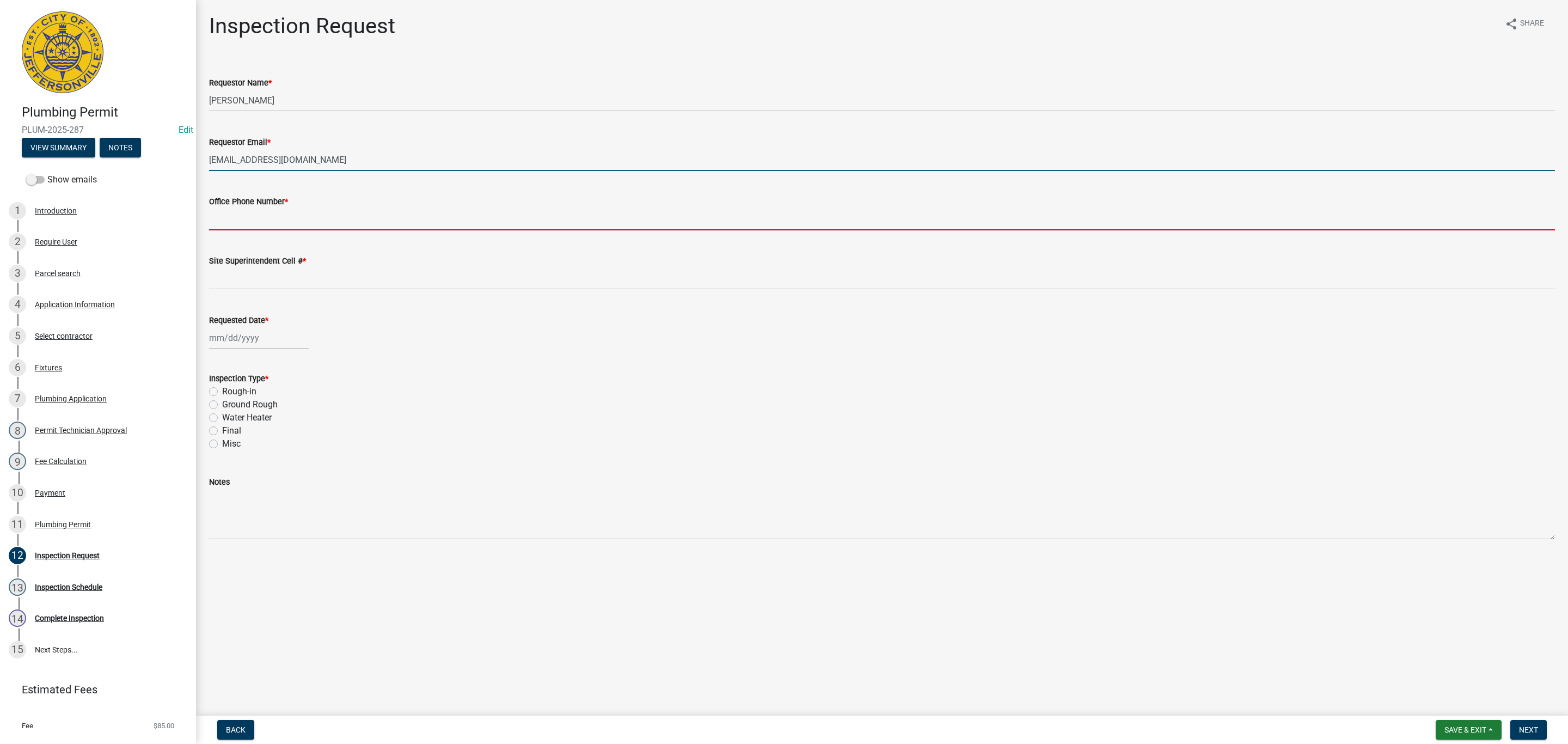
click at [279, 225] on input "Office Phone Number *" at bounding box center [881, 219] width 1346 height 23
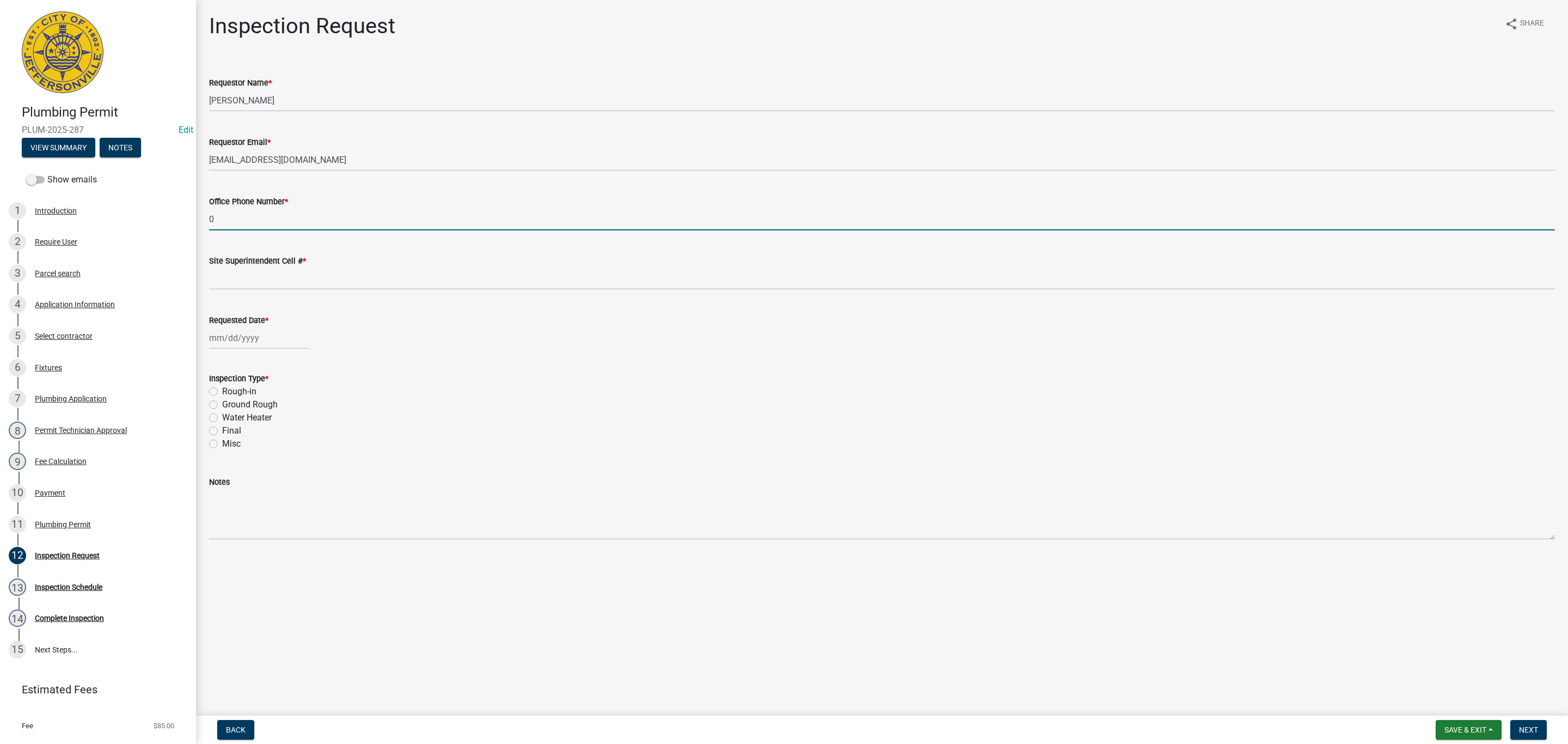
type input "000-000-0000"
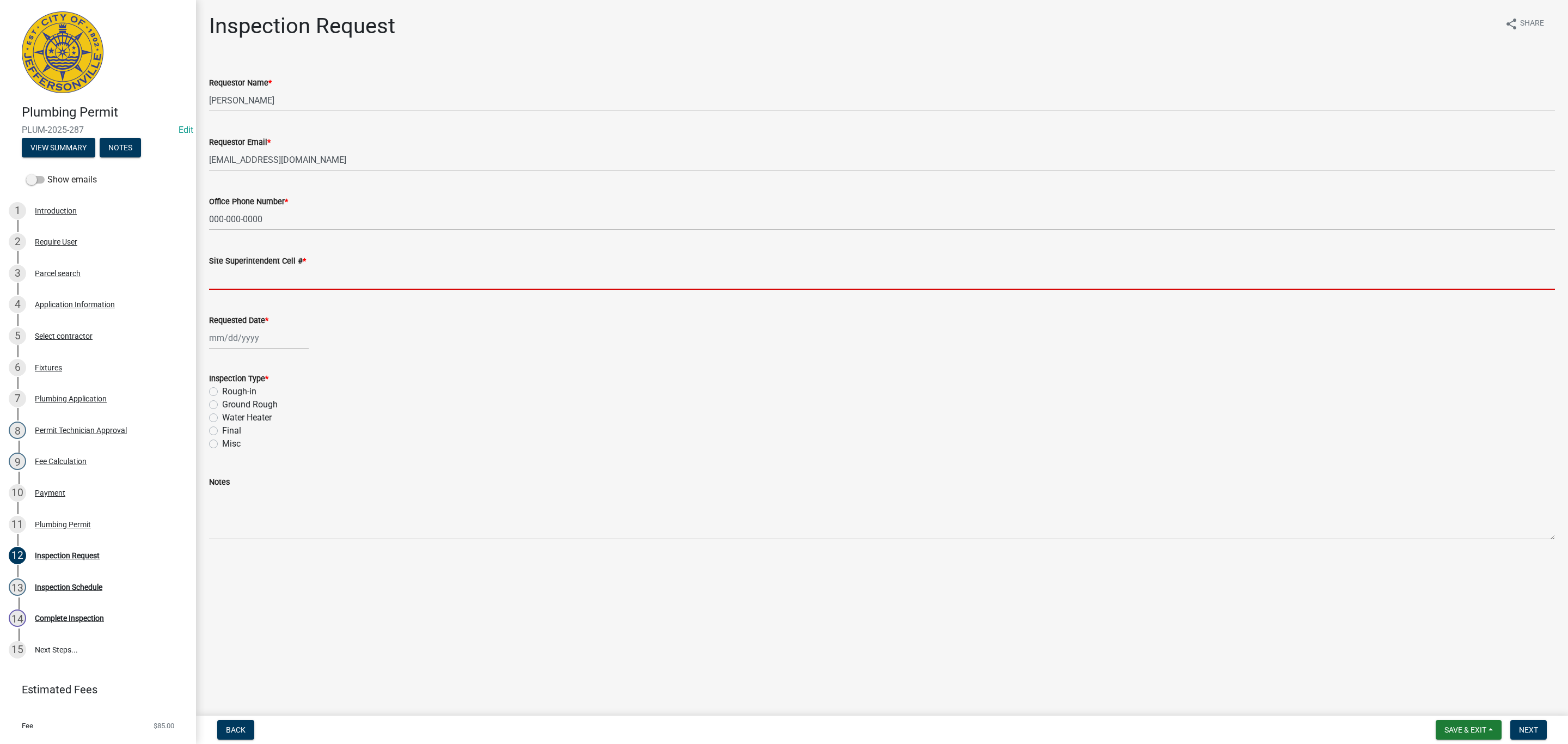
click at [296, 276] on input "Site Superintendent Cell # *" at bounding box center [881, 278] width 1346 height 23
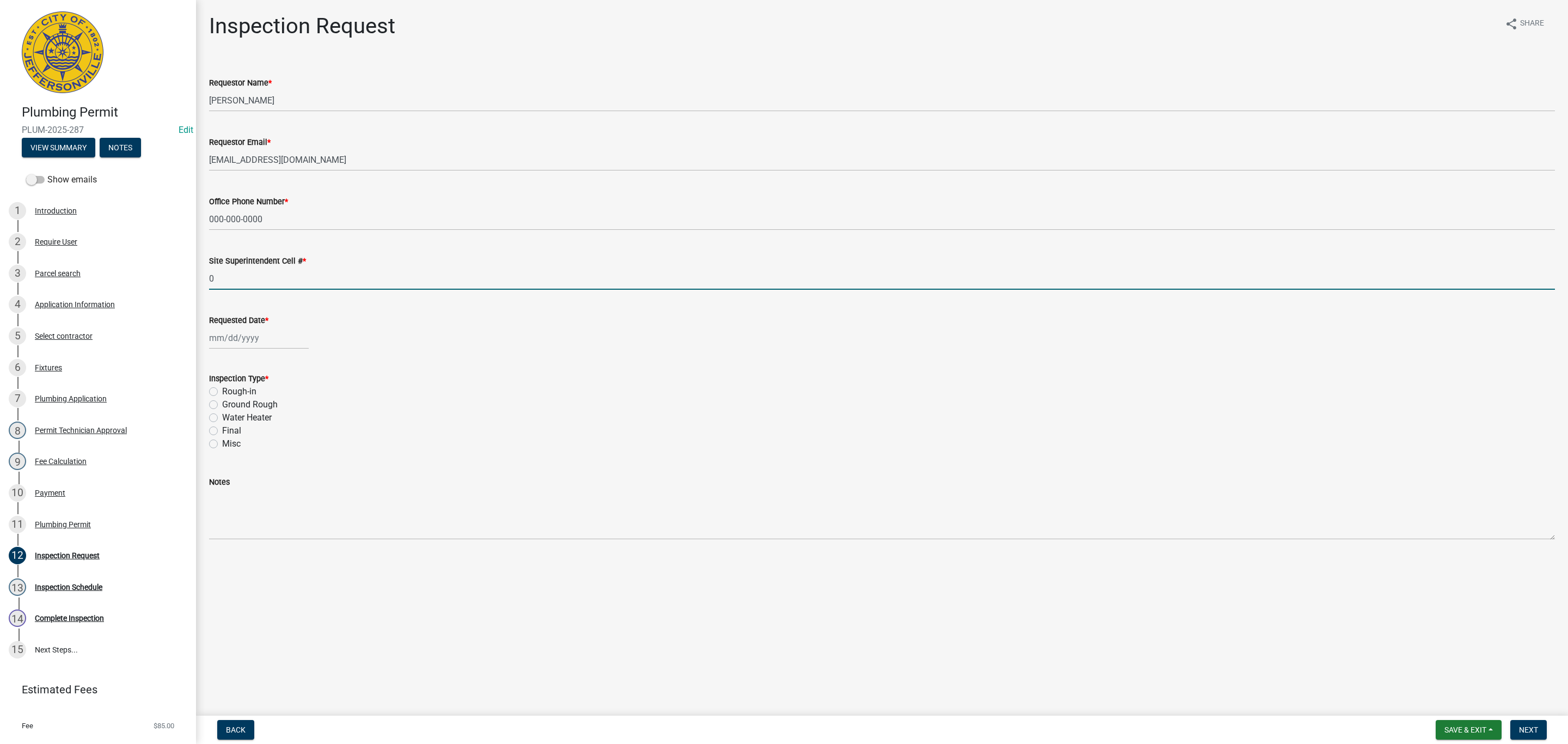
type input "0000000000"
select select "8"
select select "2025"
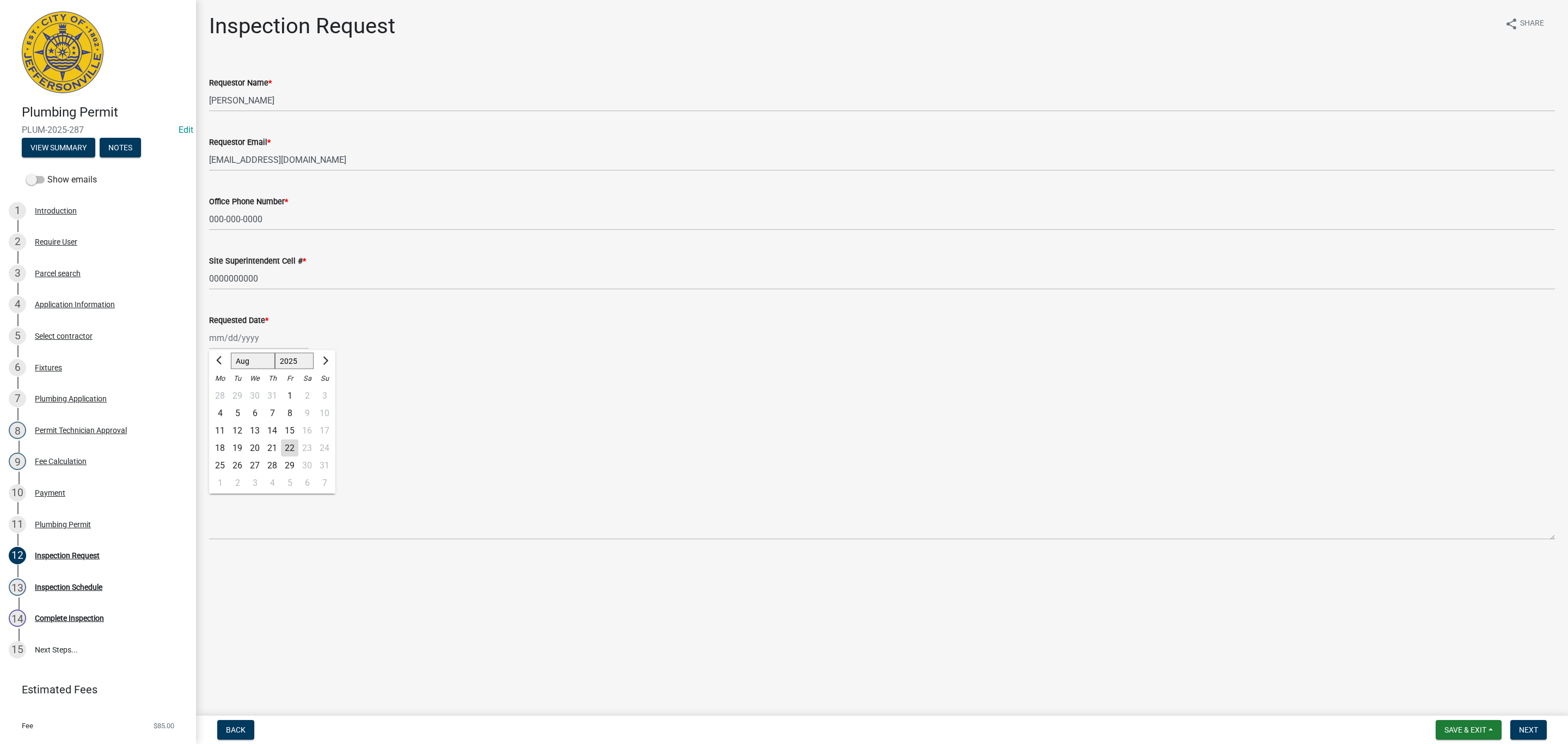
click at [232, 337] on div "[PERSON_NAME] Feb Mar Apr [PERSON_NAME][DATE] Oct Nov [DATE] 1526 1527 1528 152…" at bounding box center [259, 338] width 100 height 23
click at [290, 449] on div "22" at bounding box center [290, 448] width 18 height 18
type input "[DATE]"
click at [222, 390] on label "Rough-in" at bounding box center [239, 391] width 34 height 13
click at [222, 390] on input "Rough-in" at bounding box center [226, 388] width 7 height 7
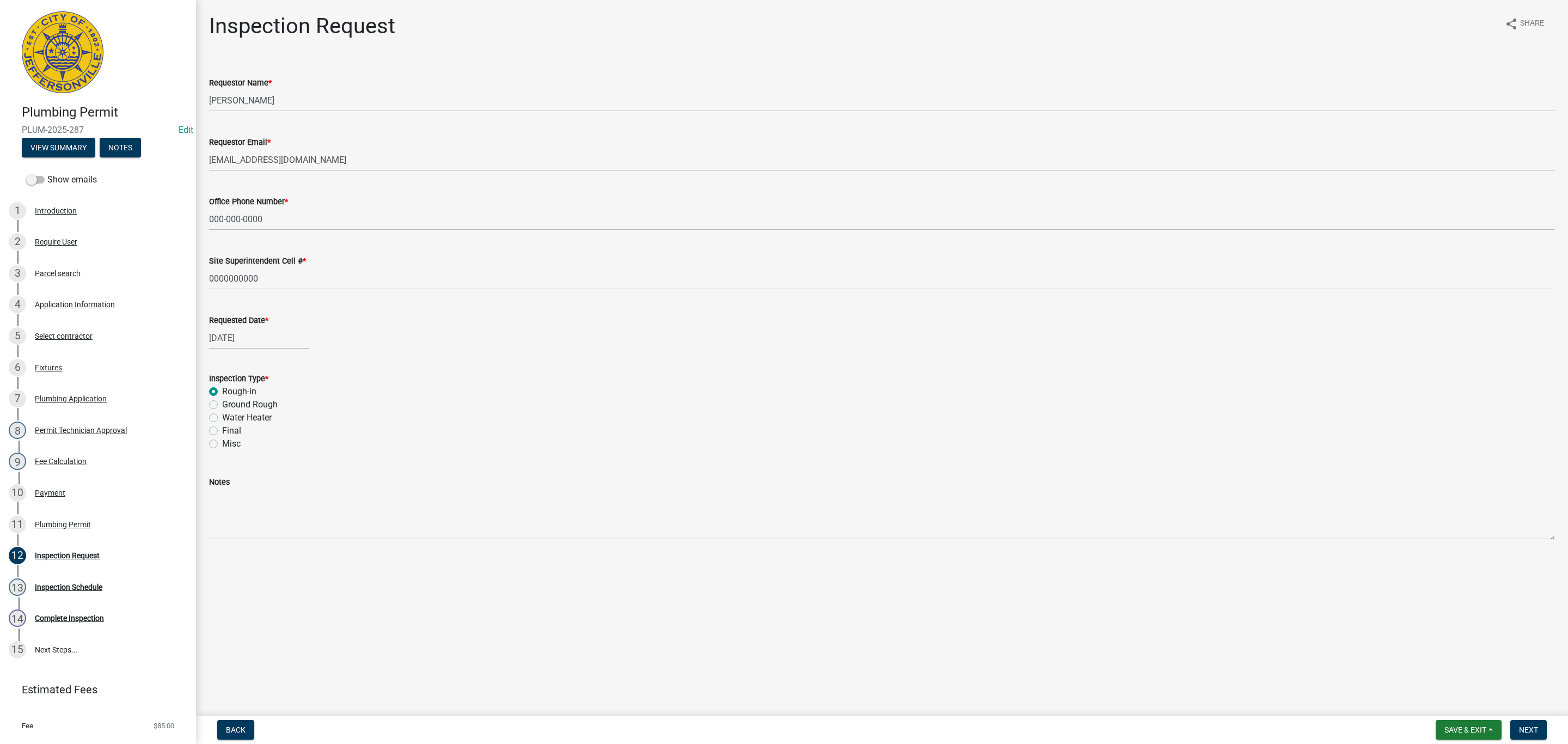
radio input "true"
click at [836, 488] on span "Next" at bounding box center [1528, 729] width 19 height 9
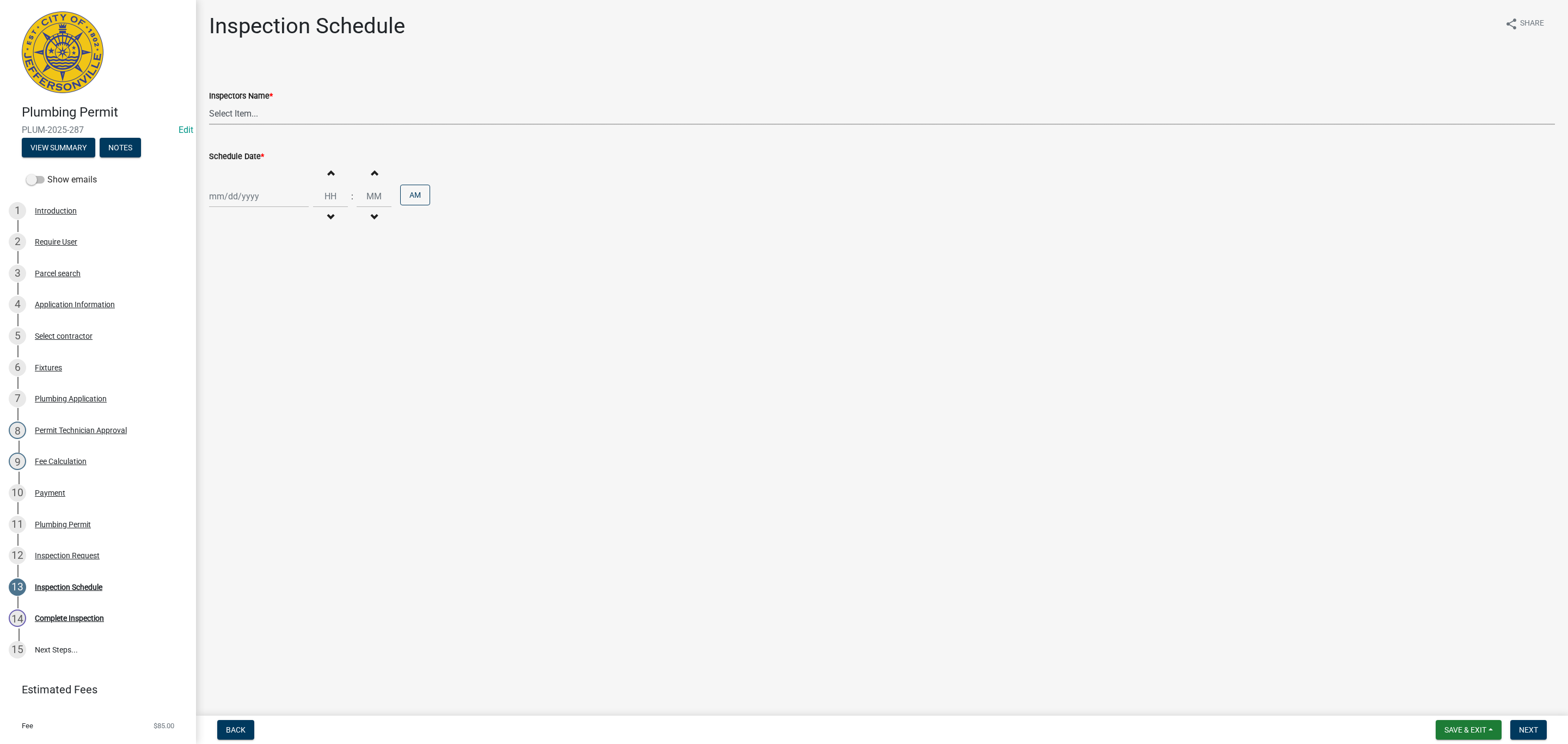
click at [240, 116] on select "Select Item... [PERSON_NAME] ([PERSON_NAME]) [PERSON_NAME] ([PERSON_NAME]) mkru…" at bounding box center [881, 113] width 1346 height 23
select select "13c97fbc-c819-4cee-844a-0db3d3c4db95"
click at [209, 102] on select "Select Item... [PERSON_NAME] ([PERSON_NAME]) [PERSON_NAME] ([PERSON_NAME]) mkru…" at bounding box center [881, 113] width 1346 height 23
select select "8"
select select "2025"
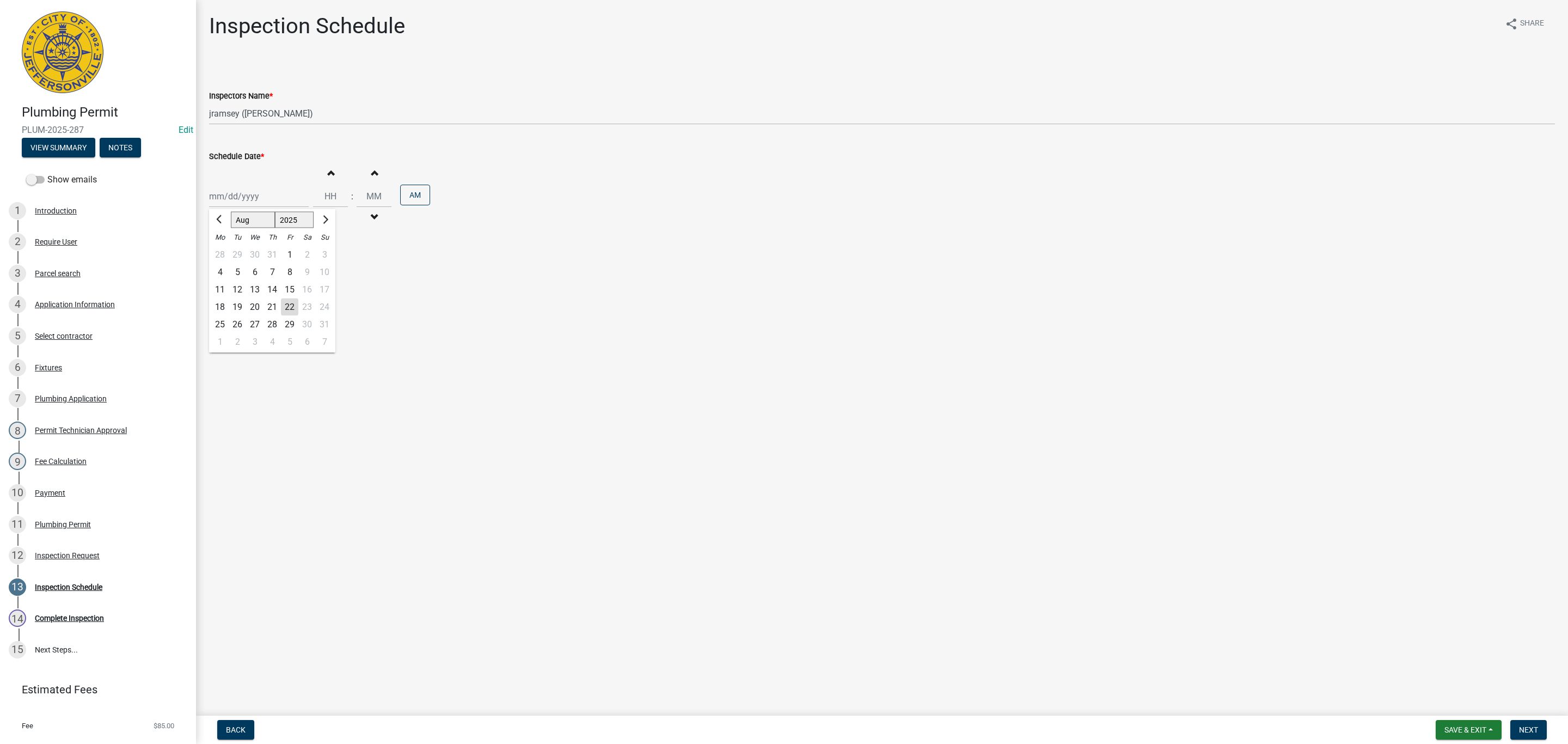
click at [242, 192] on div "[PERSON_NAME] Feb Mar Apr [PERSON_NAME][DATE] Oct Nov [DATE] 1526 1527 1528 152…" at bounding box center [259, 196] width 100 height 23
click at [288, 304] on div "22" at bounding box center [290, 307] width 18 height 18
type input "[DATE]"
click at [836, 488] on span "Next" at bounding box center [1528, 729] width 19 height 9
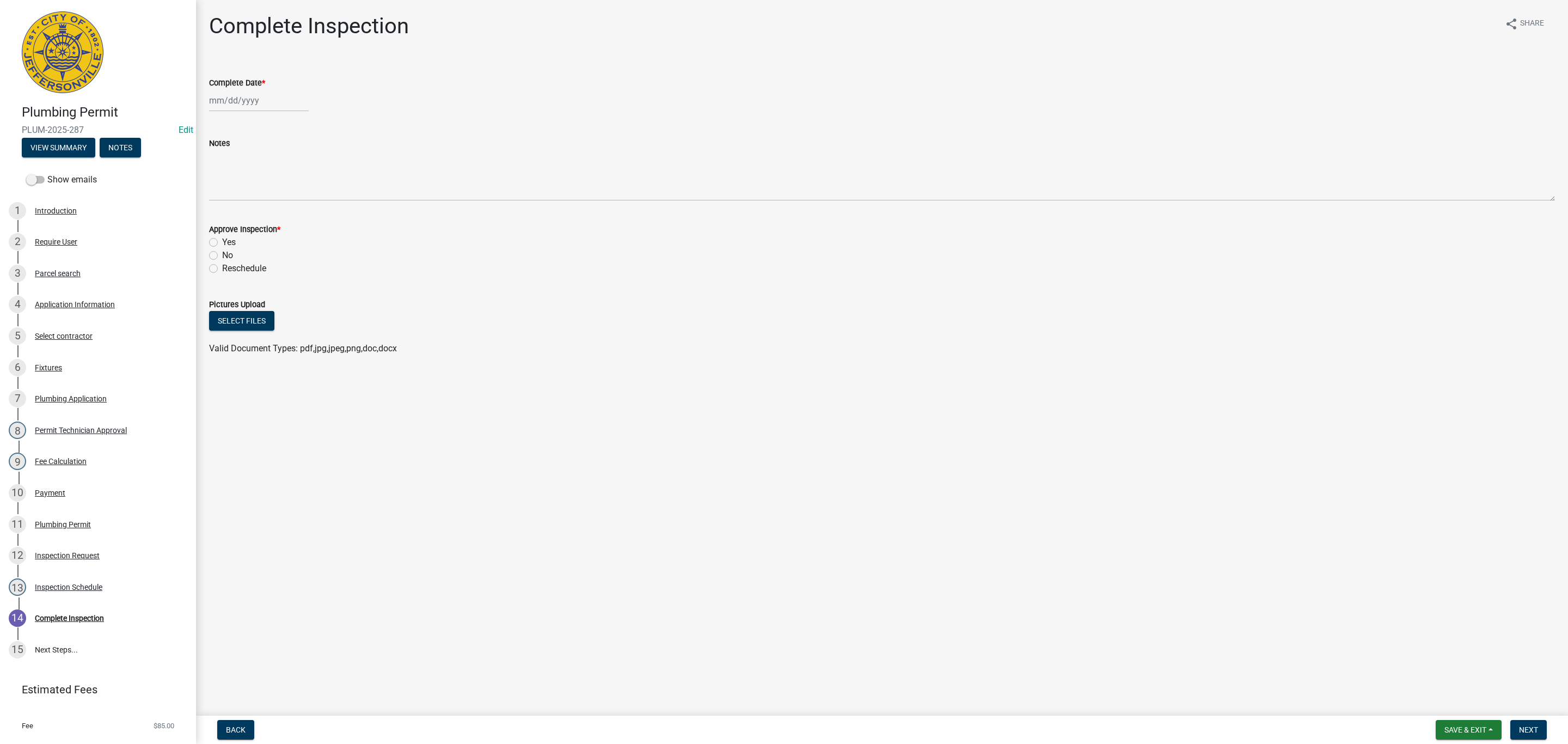
select select "8"
select select "2025"
click at [221, 100] on div "[PERSON_NAME] Feb Mar Apr [PERSON_NAME][DATE] Oct Nov [DATE] 1526 1527 1528 152…" at bounding box center [259, 100] width 100 height 23
click at [289, 214] on div "22" at bounding box center [290, 211] width 18 height 18
type input "[DATE]"
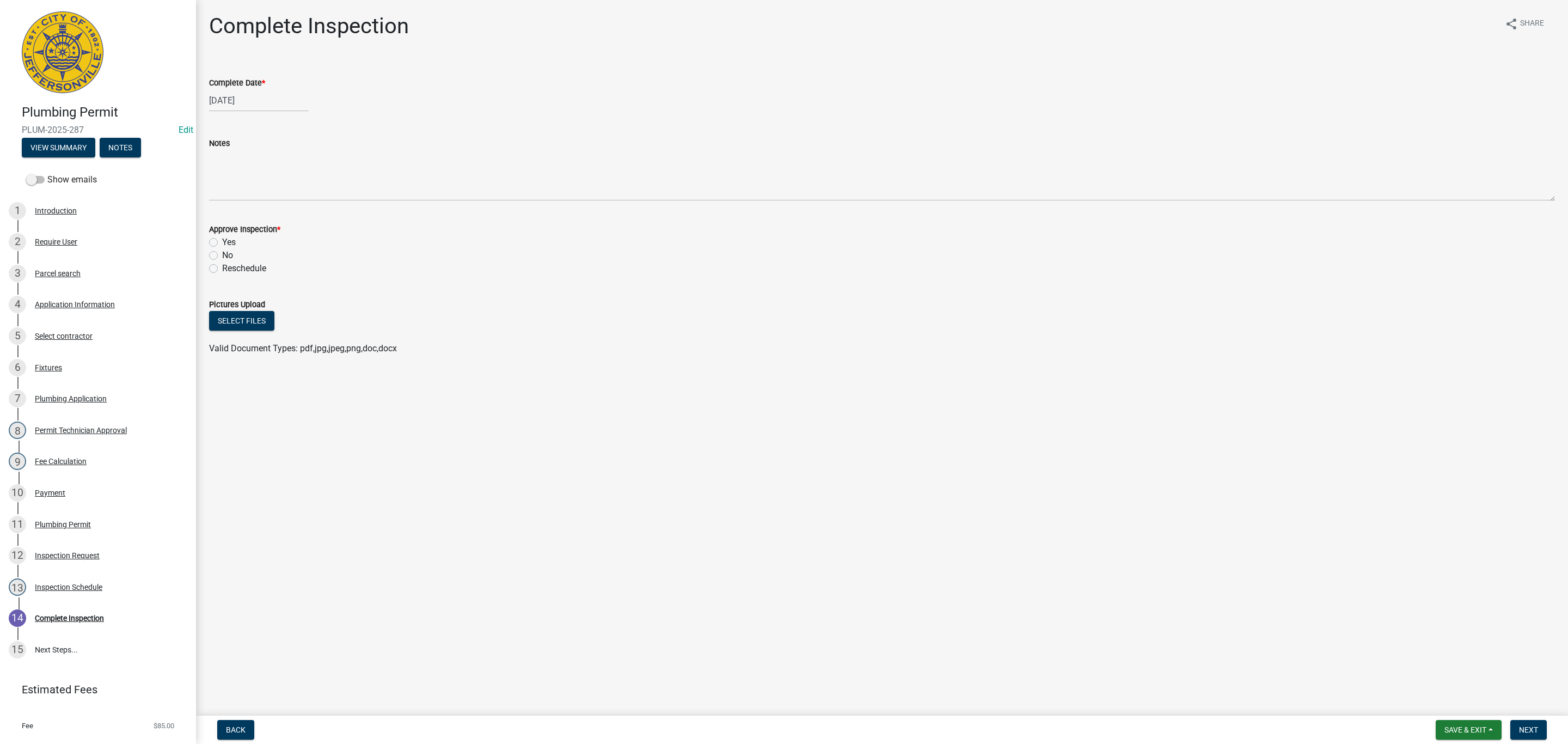
click at [222, 242] on label "Yes" at bounding box center [229, 242] width 13 height 13
click at [222, 242] on input "Yes" at bounding box center [226, 239] width 7 height 7
radio input "true"
click at [836, 488] on span "Next" at bounding box center [1528, 729] width 19 height 9
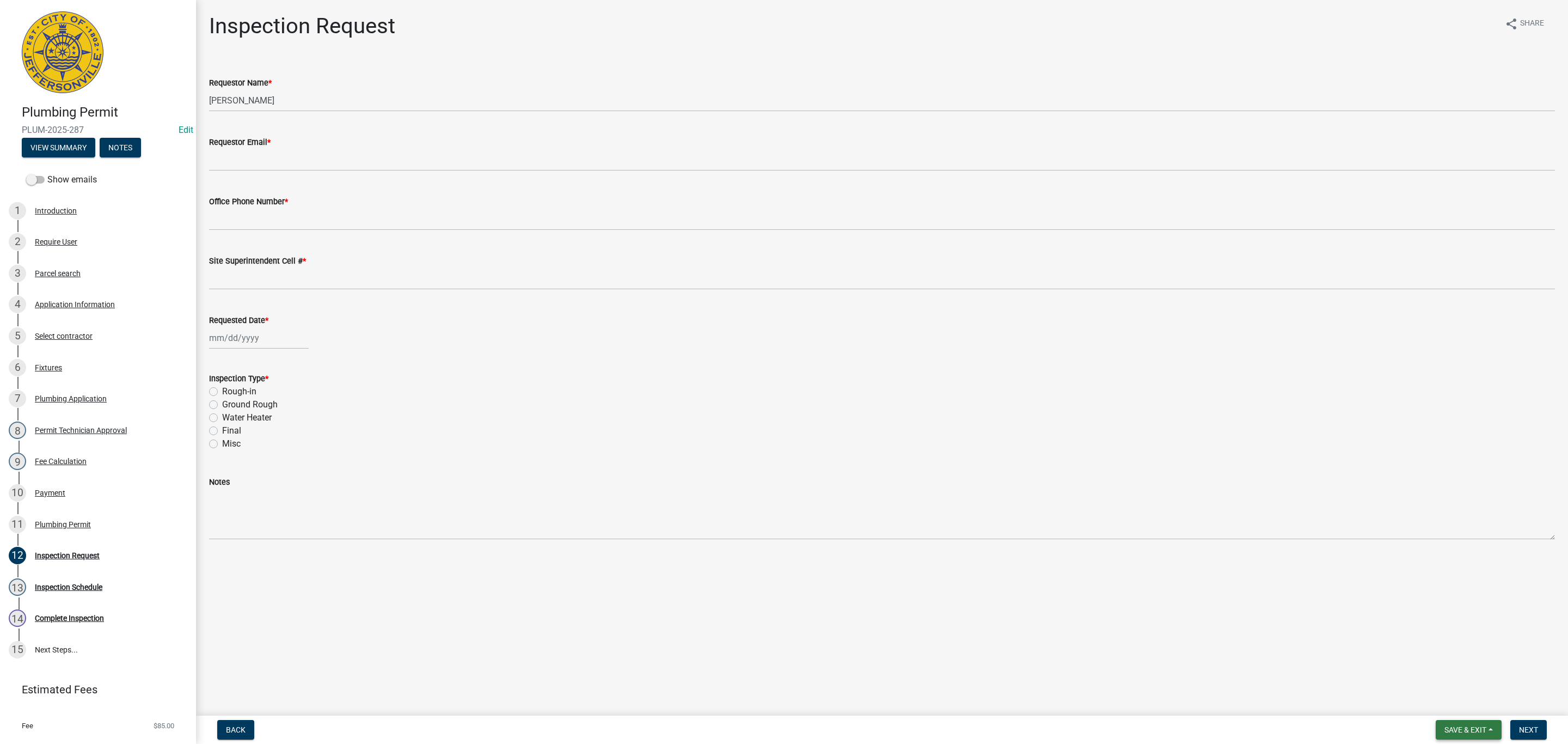
click at [836, 488] on span "Save & Exit" at bounding box center [1465, 729] width 42 height 9
click at [836, 488] on button "Save & Exit" at bounding box center [1458, 701] width 87 height 26
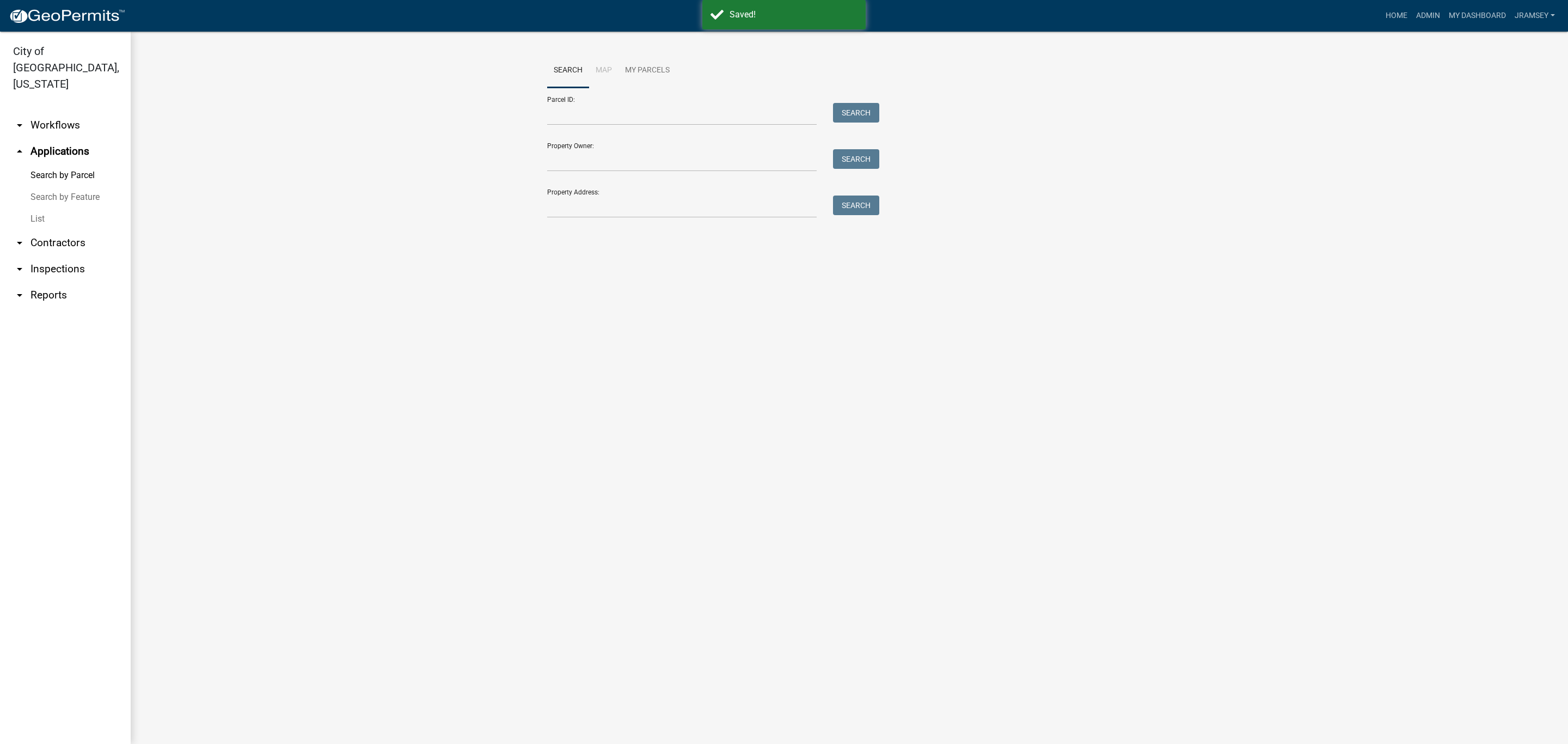
click at [51, 256] on link "arrow_drop_down Inspections" at bounding box center [65, 268] width 131 height 26
